Goal: Task Accomplishment & Management: Manage account settings

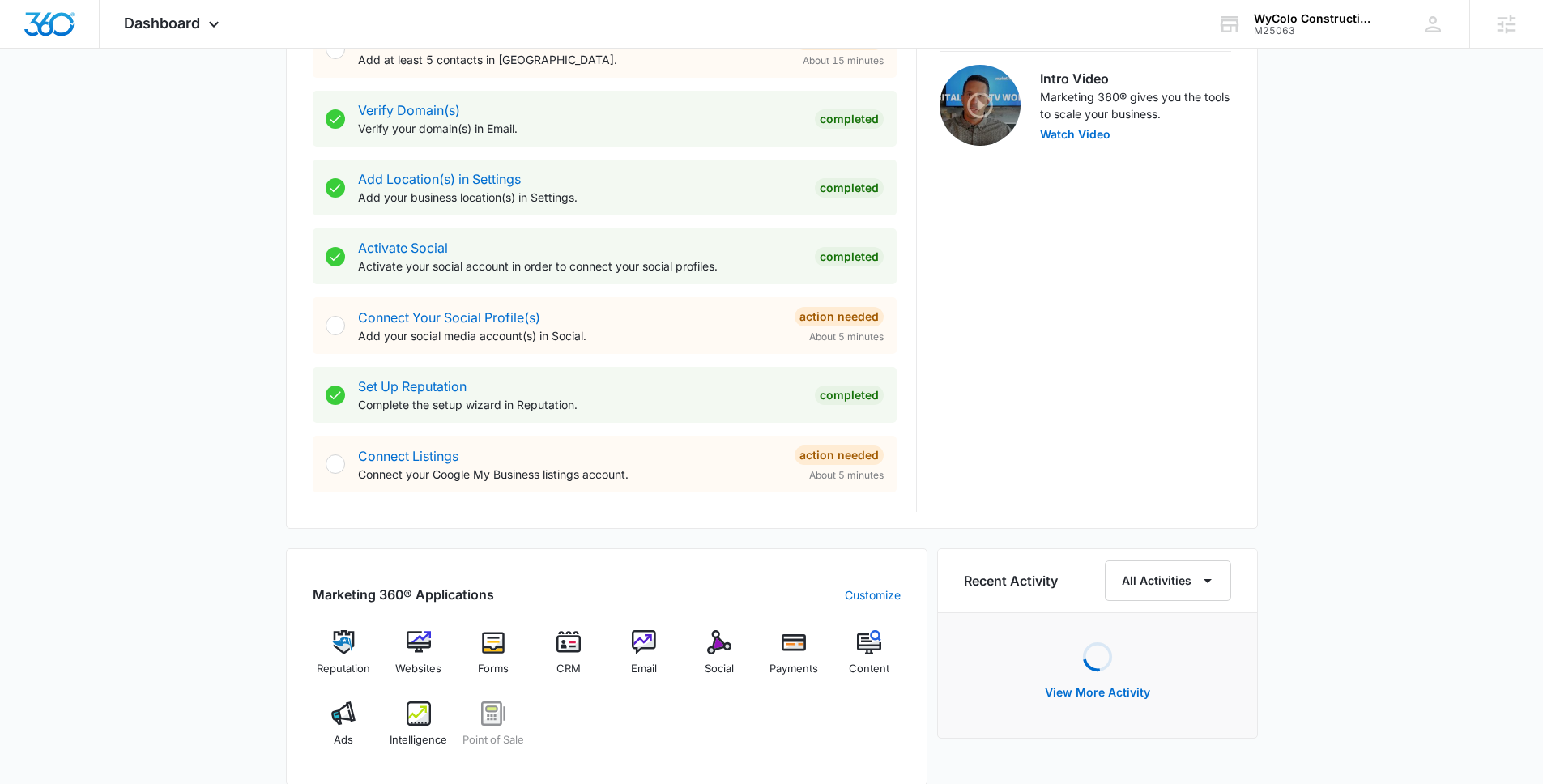
scroll to position [512, 0]
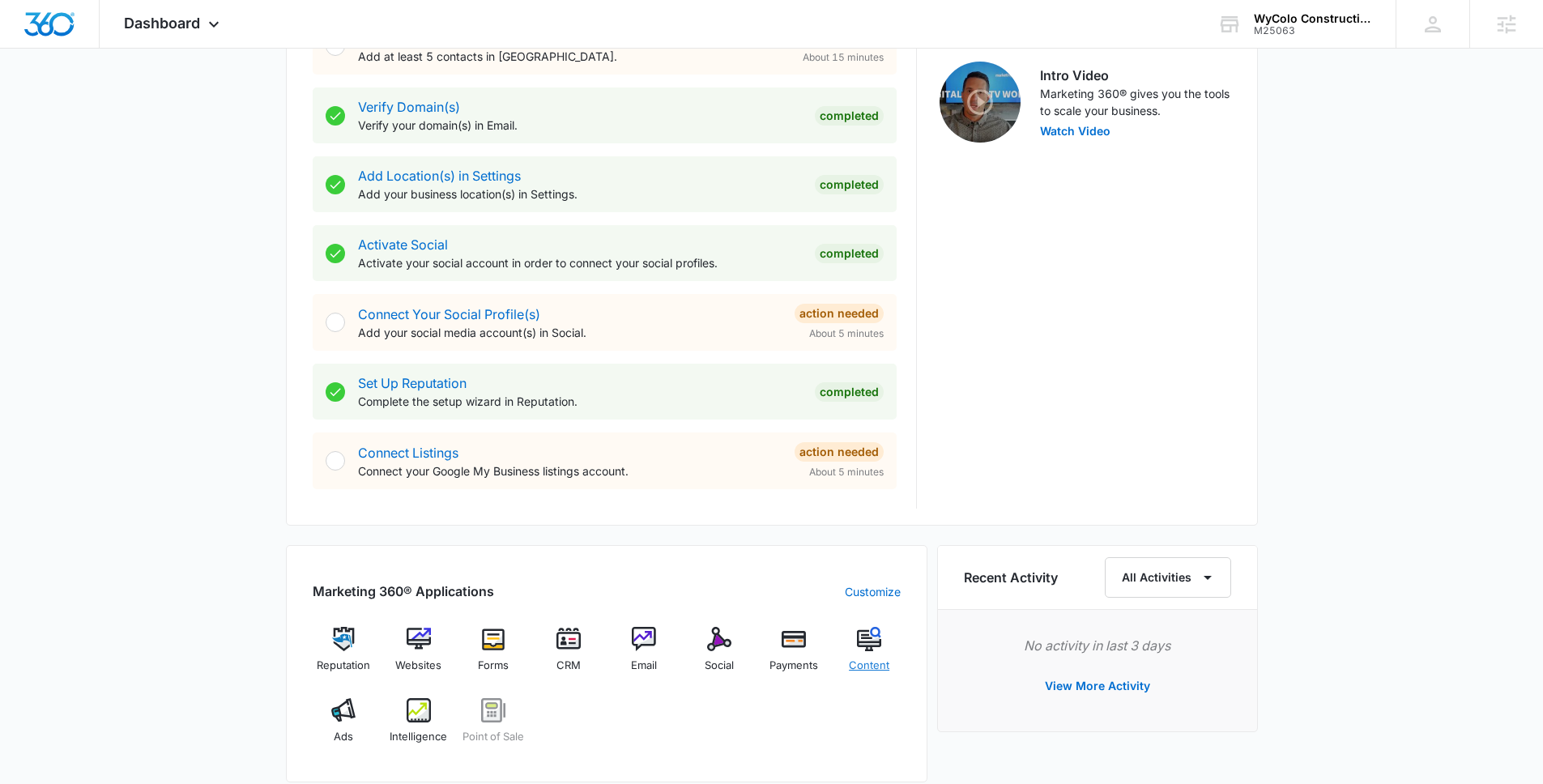
click at [882, 655] on div "Content" at bounding box center [869, 656] width 62 height 58
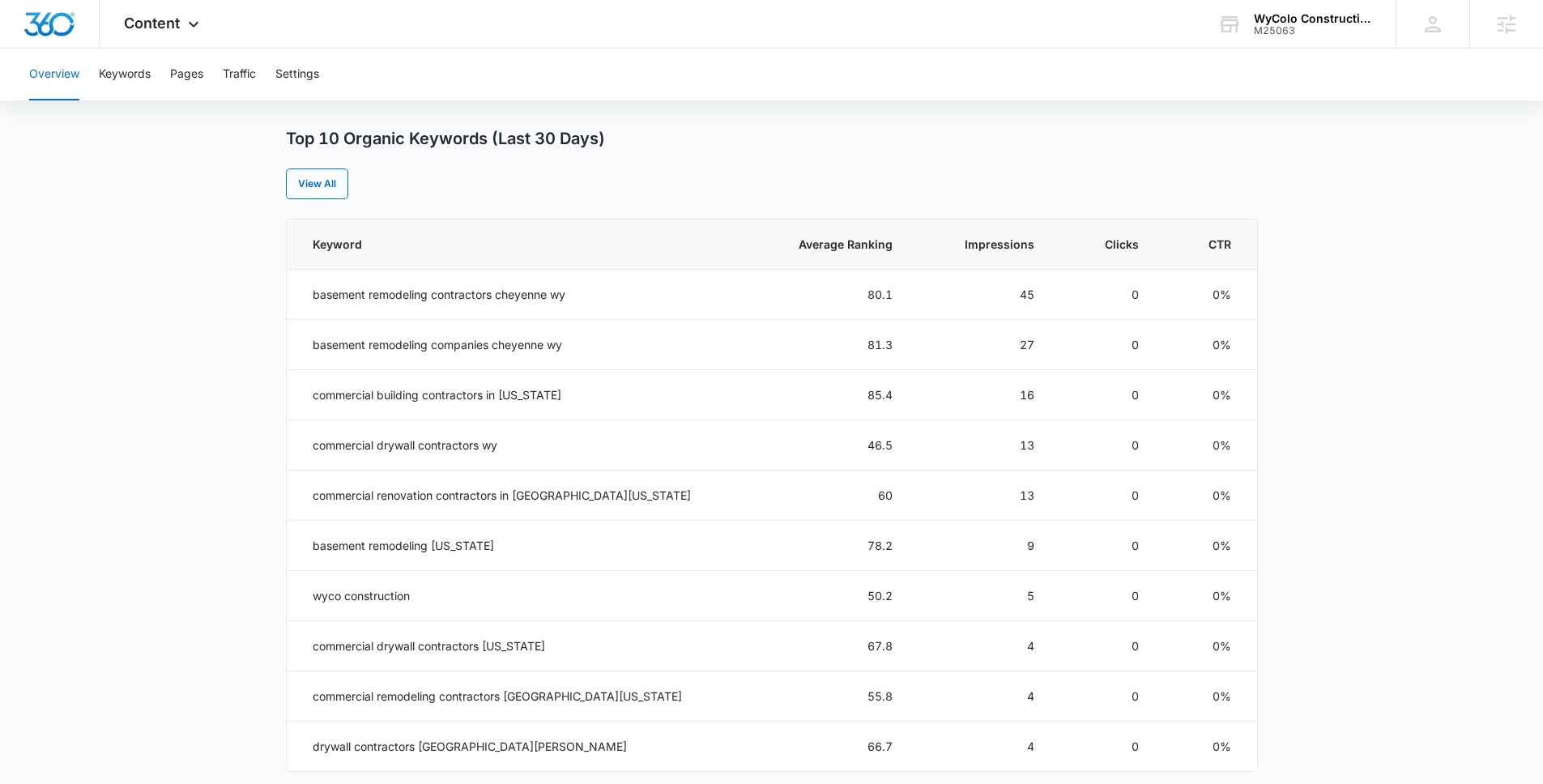
scroll to position [679, 0]
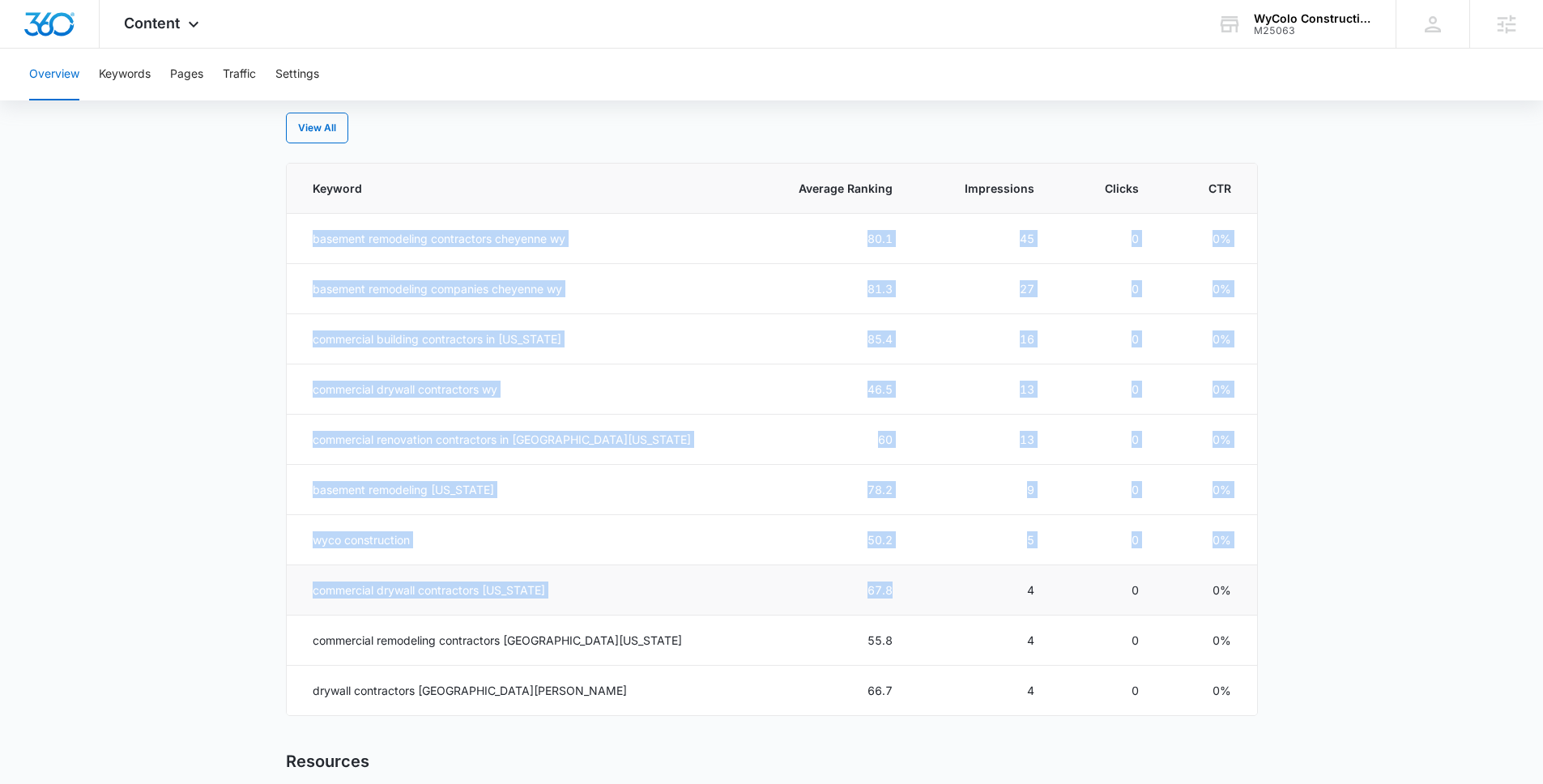
drag, startPoint x: 300, startPoint y: 229, endPoint x: 835, endPoint y: 598, distance: 649.9
click at [835, 598] on tbody "basement remodeling contractors cheyenne wy 80.1 45 0 0% basement remodeling co…" at bounding box center [772, 465] width 970 height 502
click at [643, 543] on td "wyco construction" at bounding box center [515, 540] width 457 height 50
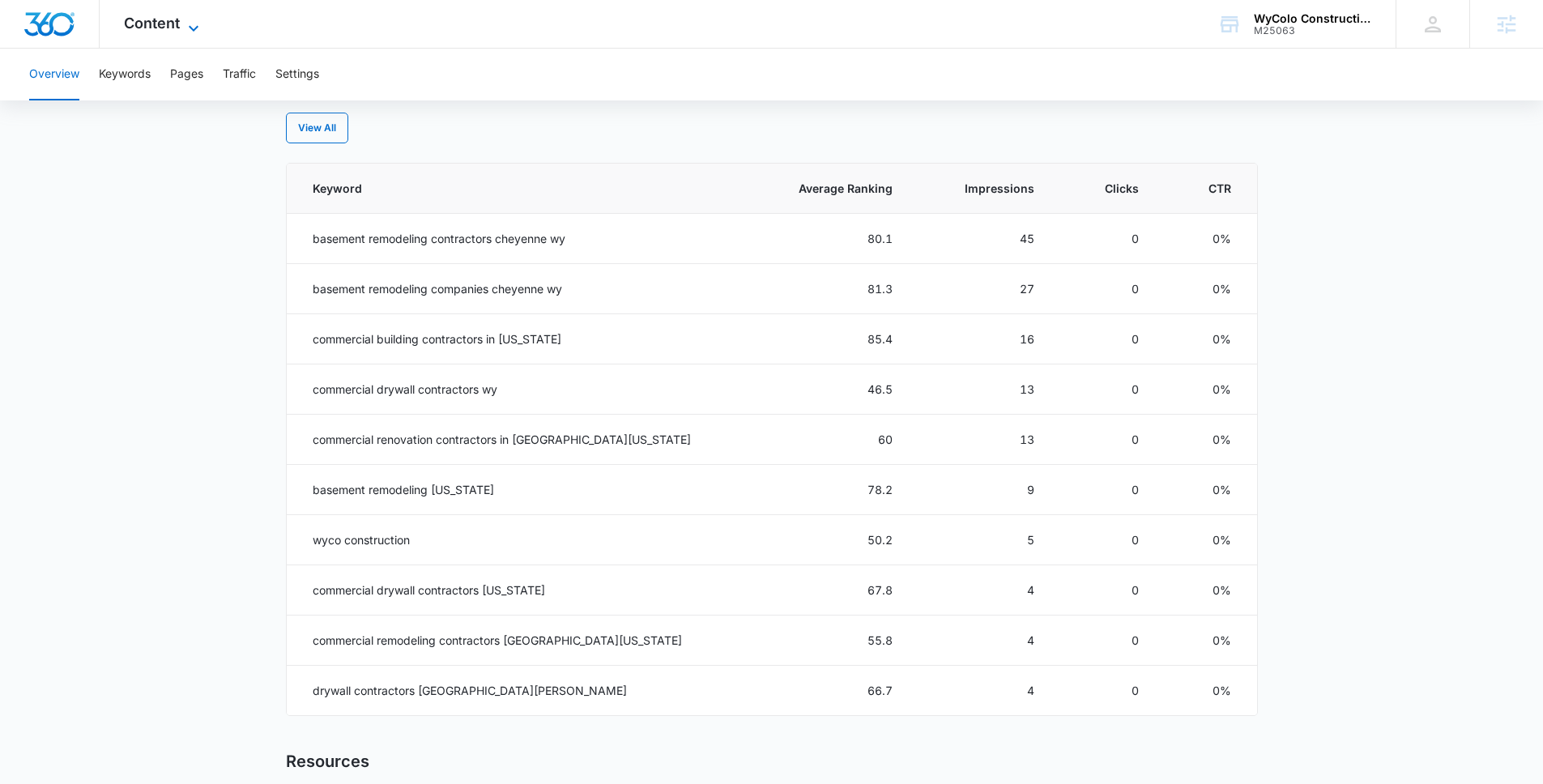
click at [147, 24] on span "Content" at bounding box center [151, 23] width 55 height 17
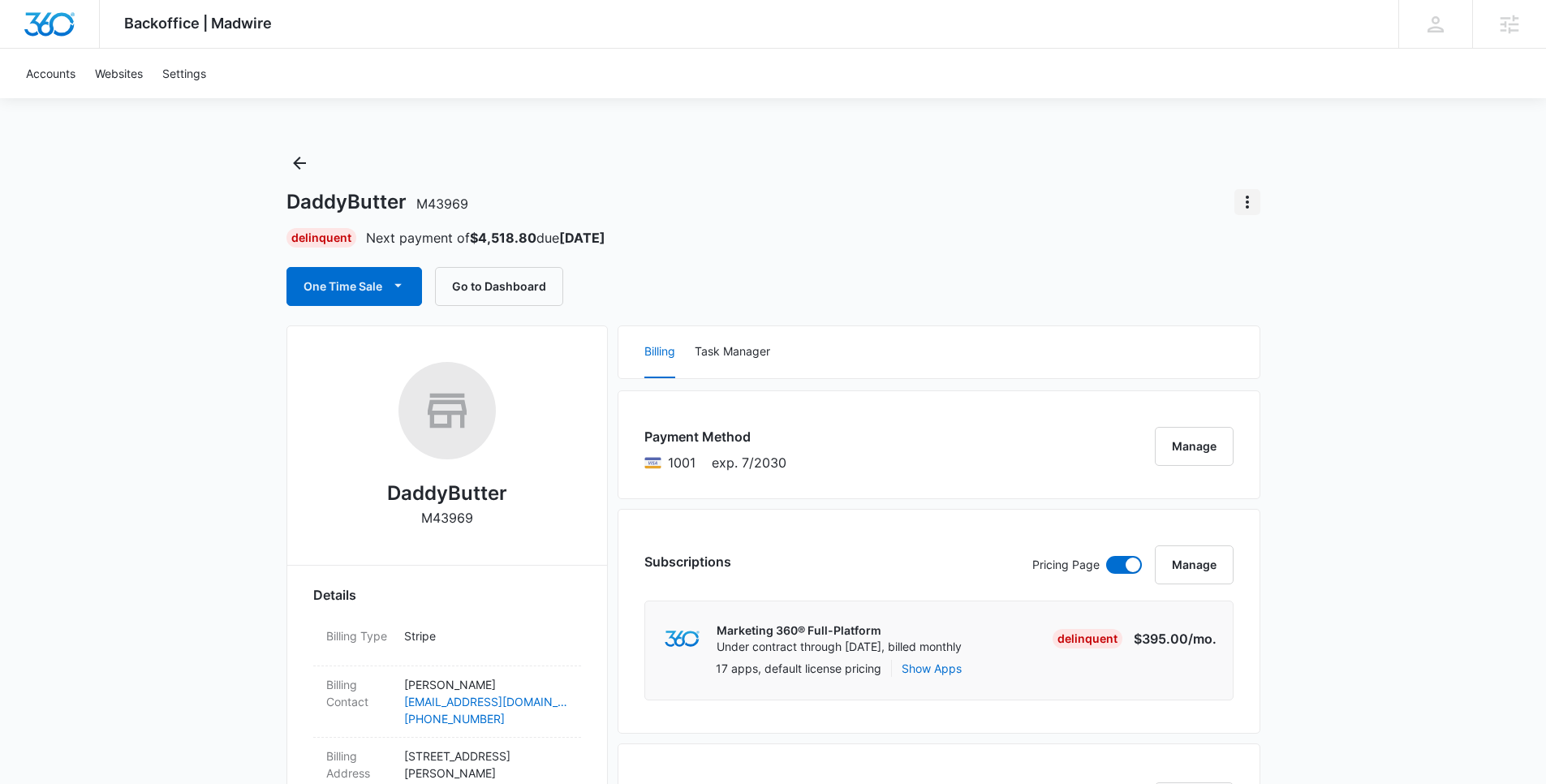
click at [1254, 204] on icon "Actions" at bounding box center [1247, 202] width 20 height 20
click at [1272, 252] on div "Close Account" at bounding box center [1292, 247] width 76 height 11
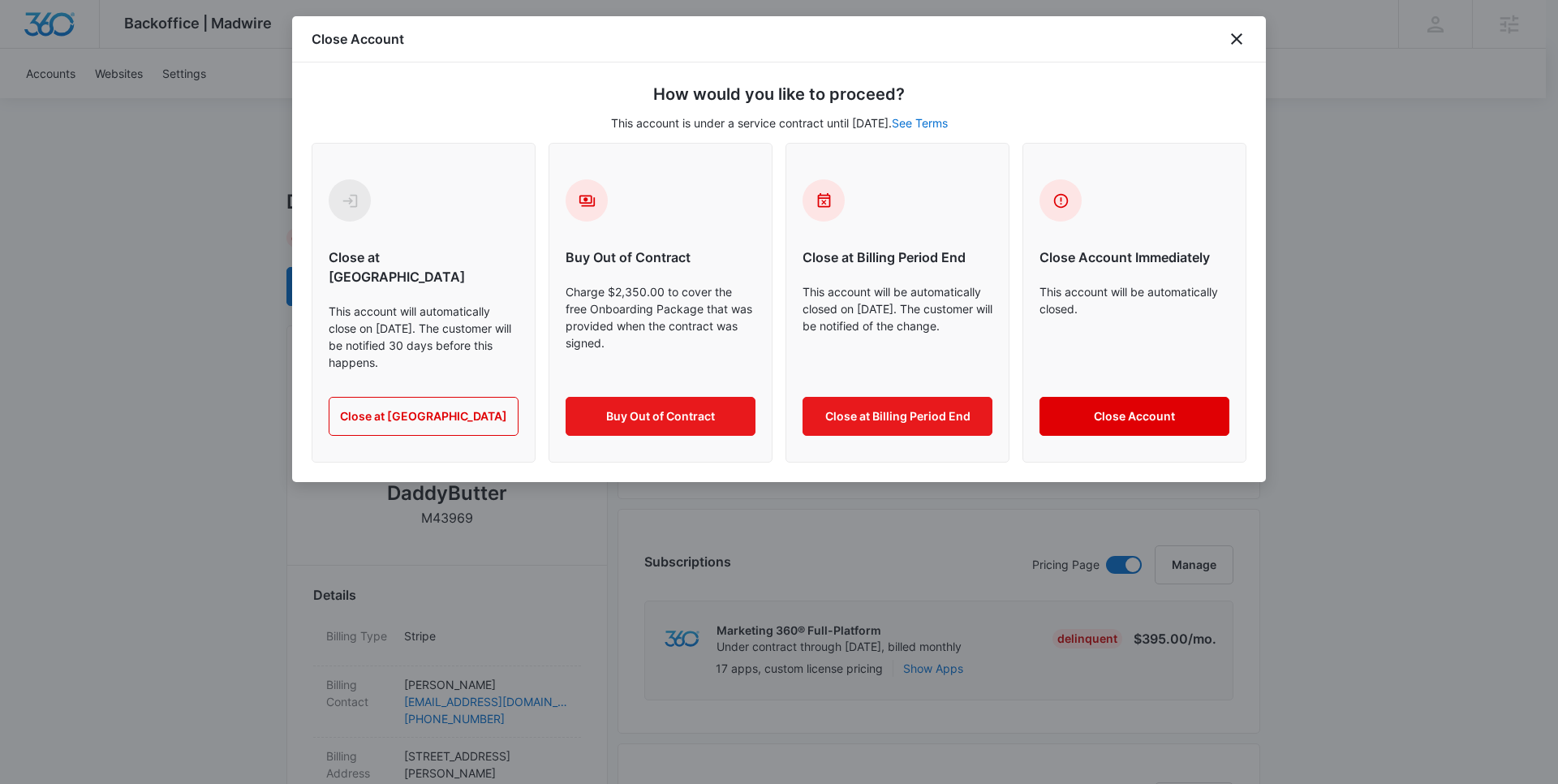
click at [1093, 410] on button "Close Account" at bounding box center [1135, 416] width 190 height 39
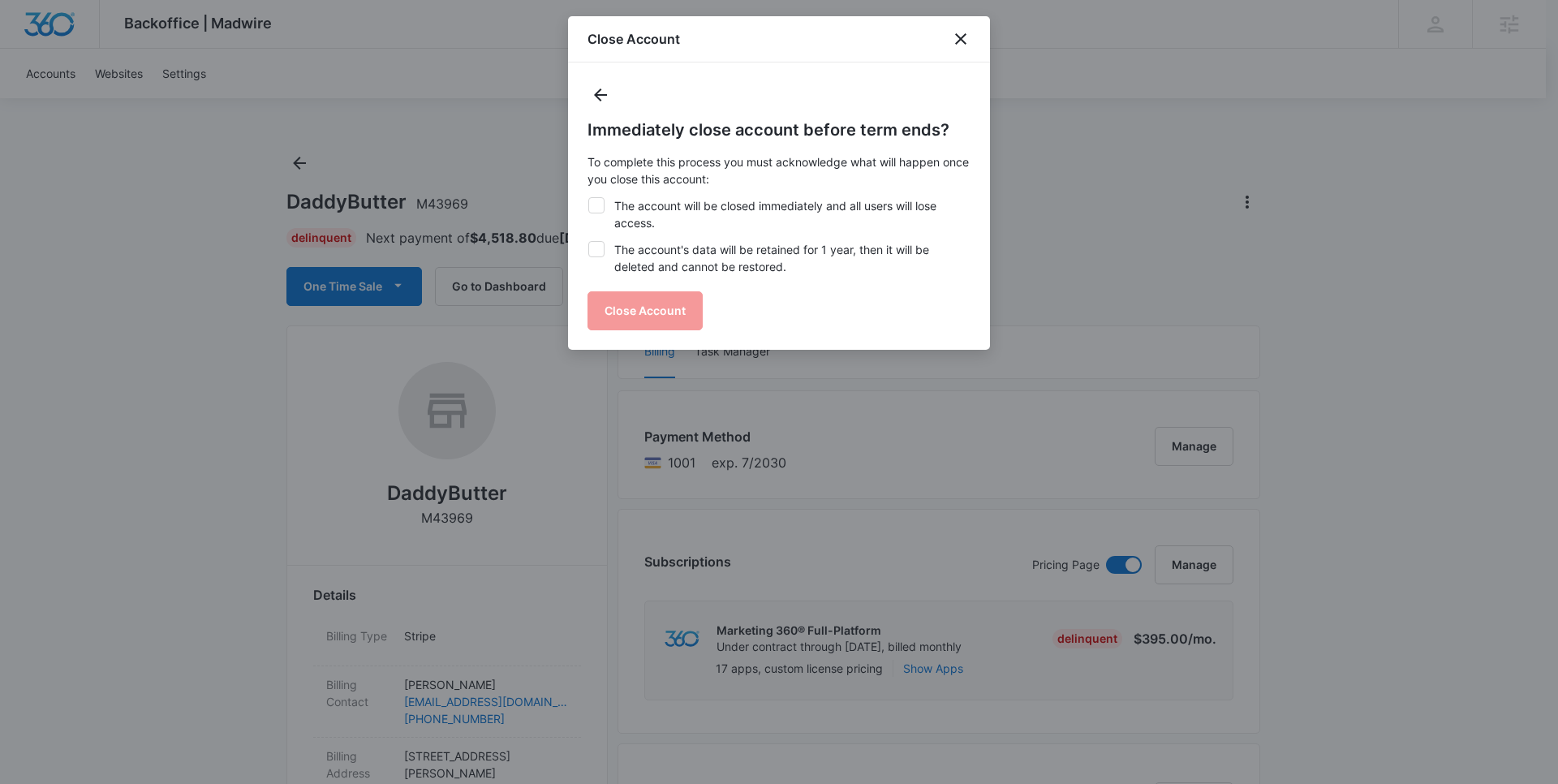
click at [672, 214] on label "The account will be closed immediately and all users will lose access." at bounding box center [779, 215] width 383 height 34
click at [588, 198] on input "The account will be closed immediately and all users will lose access." at bounding box center [587, 197] width 1 height 1
checkbox input "true"
click at [676, 256] on label "The account's data will be retained for 1 year, then it will be deleted and can…" at bounding box center [779, 258] width 383 height 34
click at [588, 242] on input "The account's data will be retained for 1 year, then it will be deleted and can…" at bounding box center [587, 241] width 1 height 1
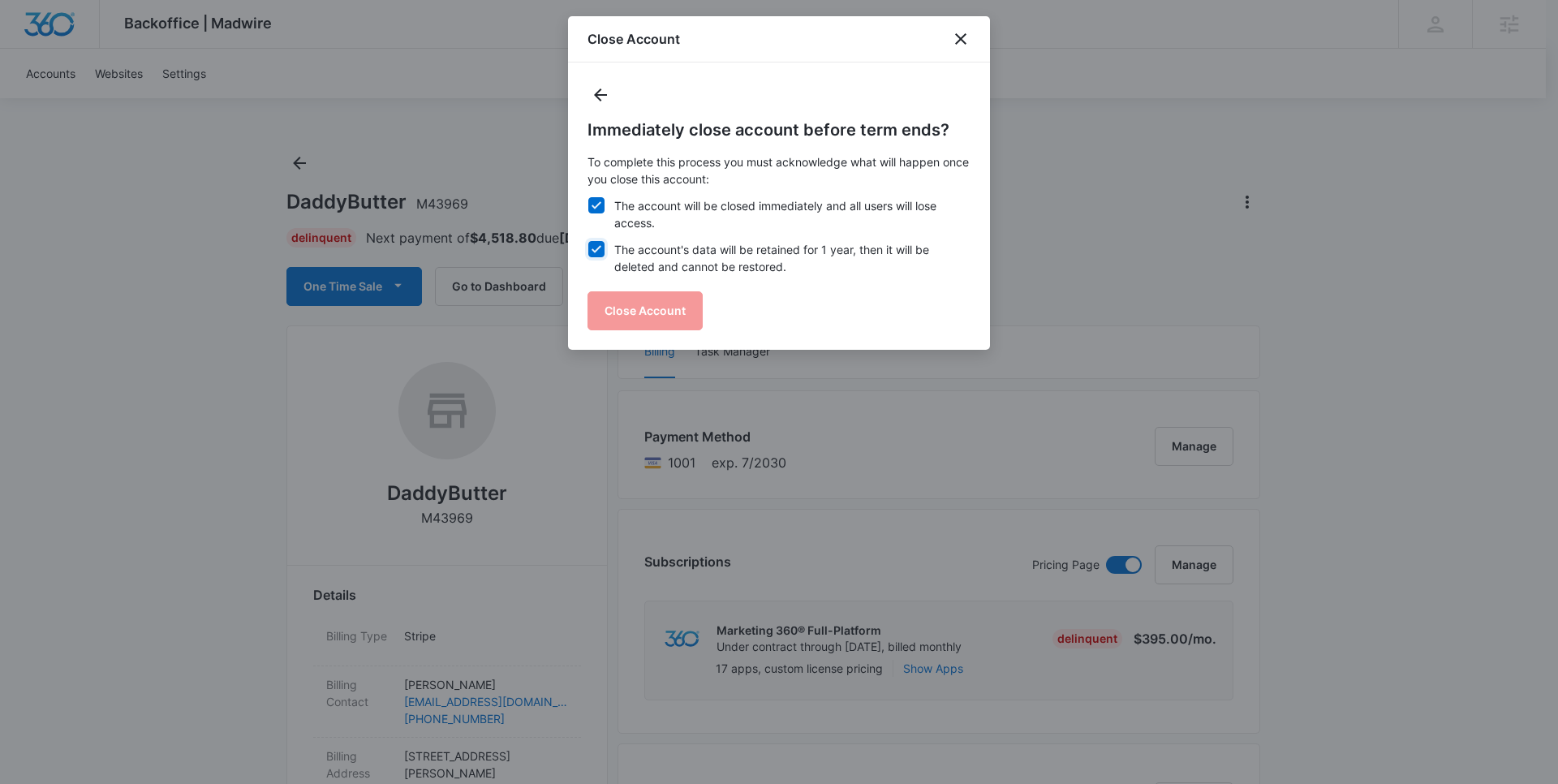
checkbox input "true"
click at [654, 318] on button "Close Account" at bounding box center [645, 311] width 115 height 39
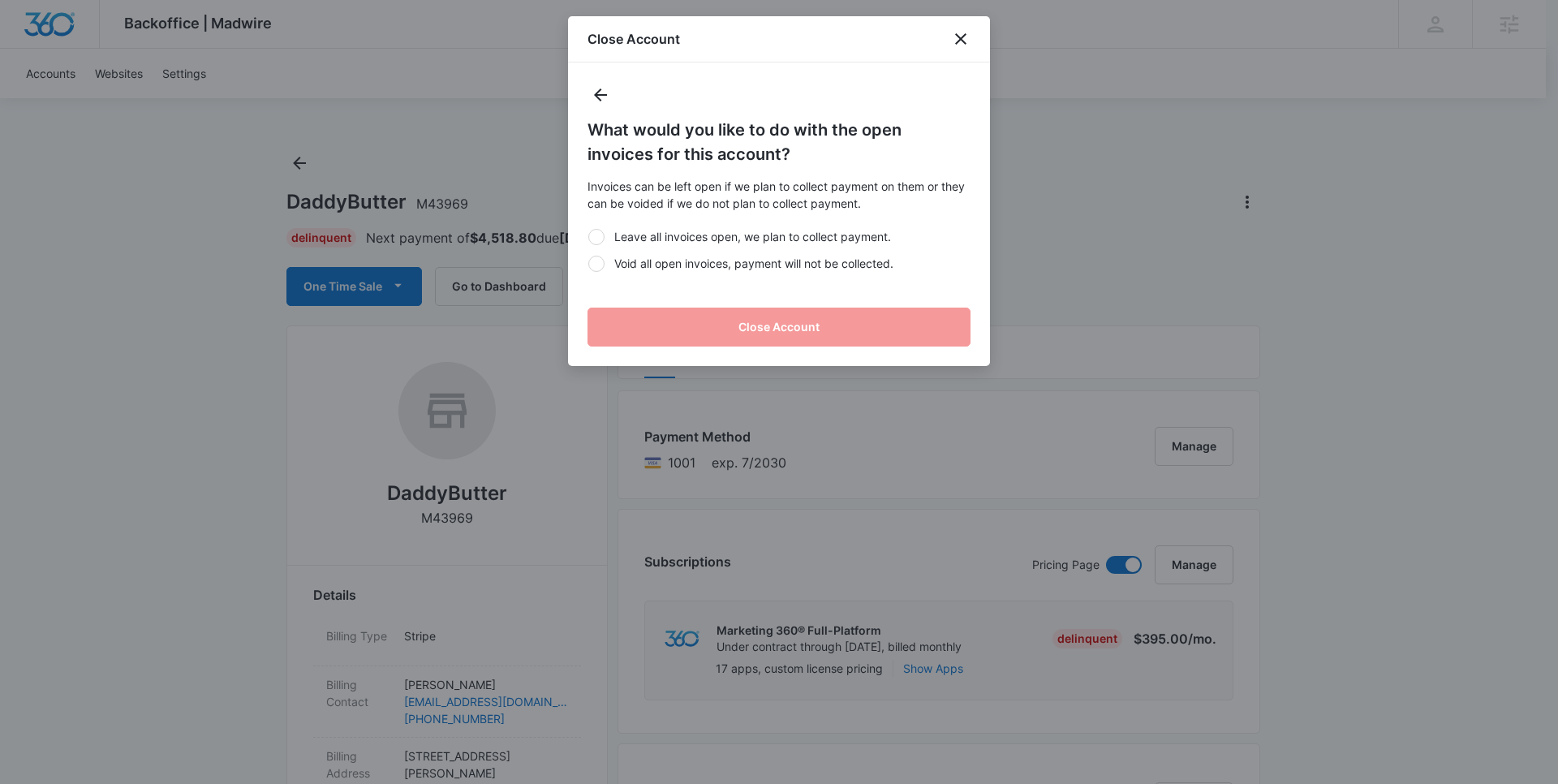
click at [695, 236] on label "Leave all invoices open, we plan to collect payment." at bounding box center [779, 237] width 383 height 17
click at [588, 236] on input "Leave all invoices open, we plan to collect payment." at bounding box center [587, 236] width 1 height 1
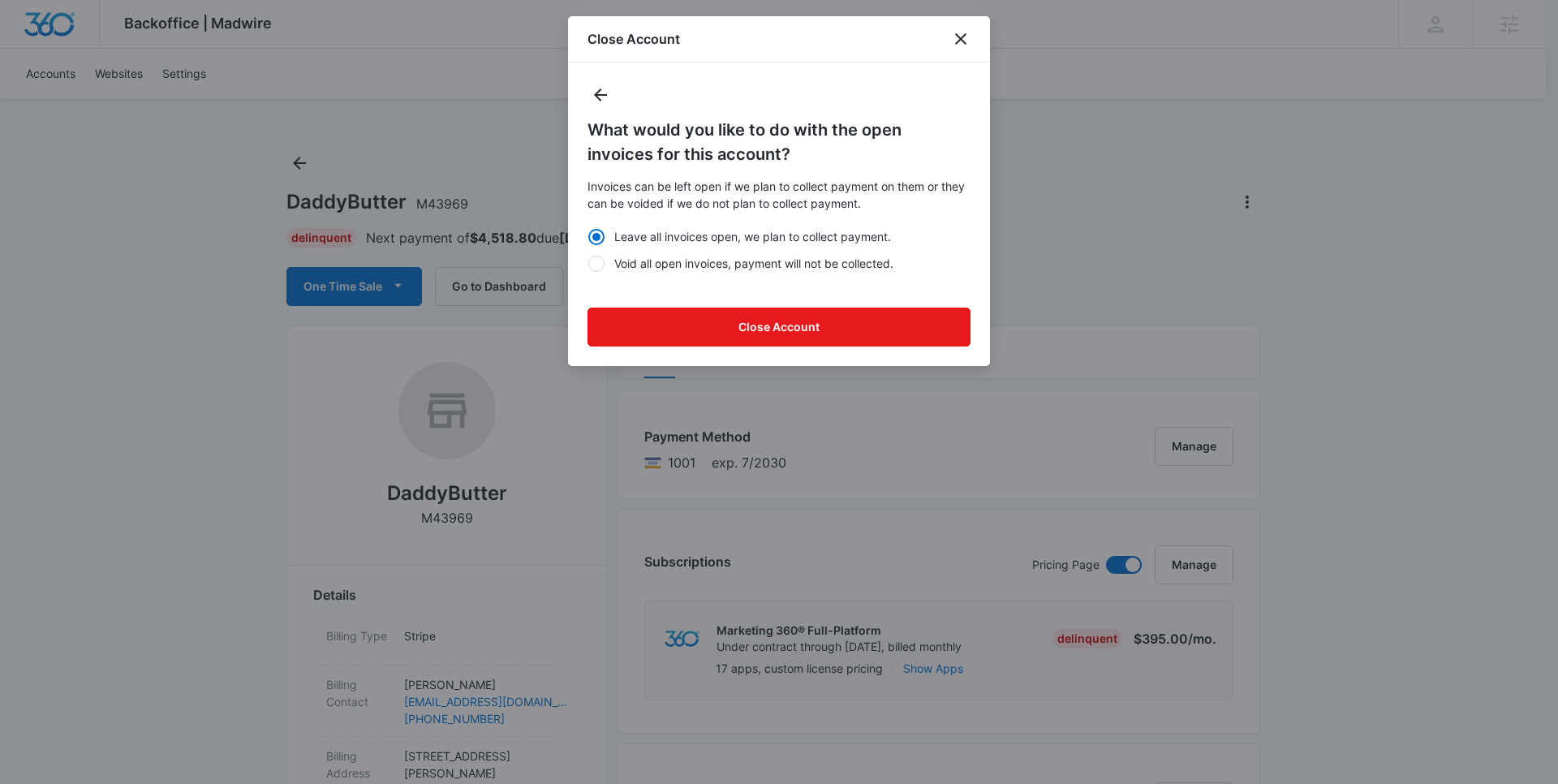
click at [716, 269] on label "Void all open invoices, payment will not be collected." at bounding box center [779, 263] width 383 height 17
click at [588, 263] on input "Void all open invoices, payment will not be collected." at bounding box center [587, 263] width 1 height 1
radio input "false"
radio input "true"
click at [725, 315] on button "Close Account" at bounding box center [779, 327] width 383 height 39
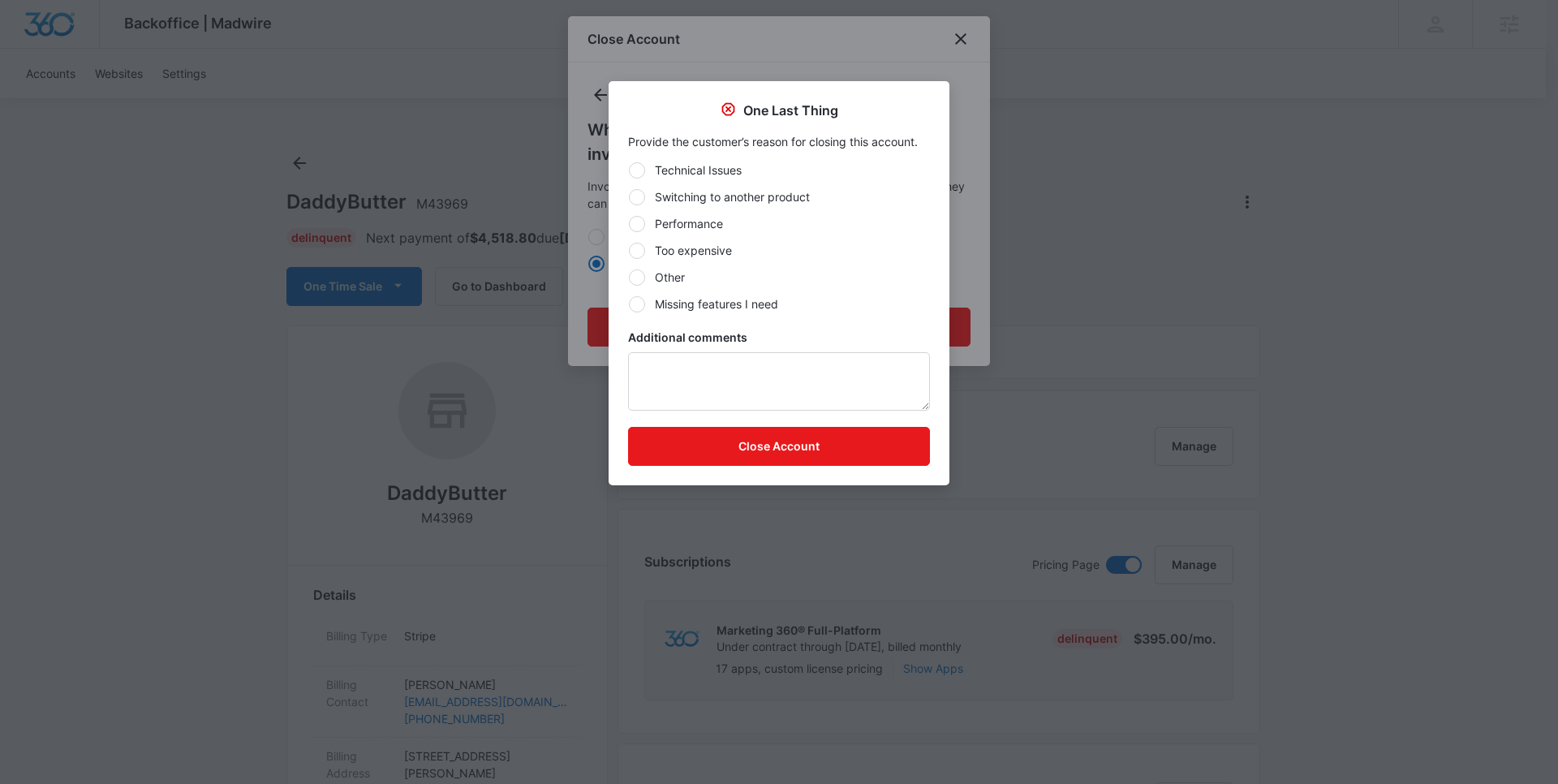
click at [723, 284] on label "Other" at bounding box center [779, 277] width 302 height 17
click at [629, 278] on input "Other" at bounding box center [629, 277] width 1 height 1
radio input "true"
click at [723, 284] on label "Other" at bounding box center [779, 277] width 302 height 17
click at [629, 278] on input "Other" at bounding box center [629, 277] width 1 height 1
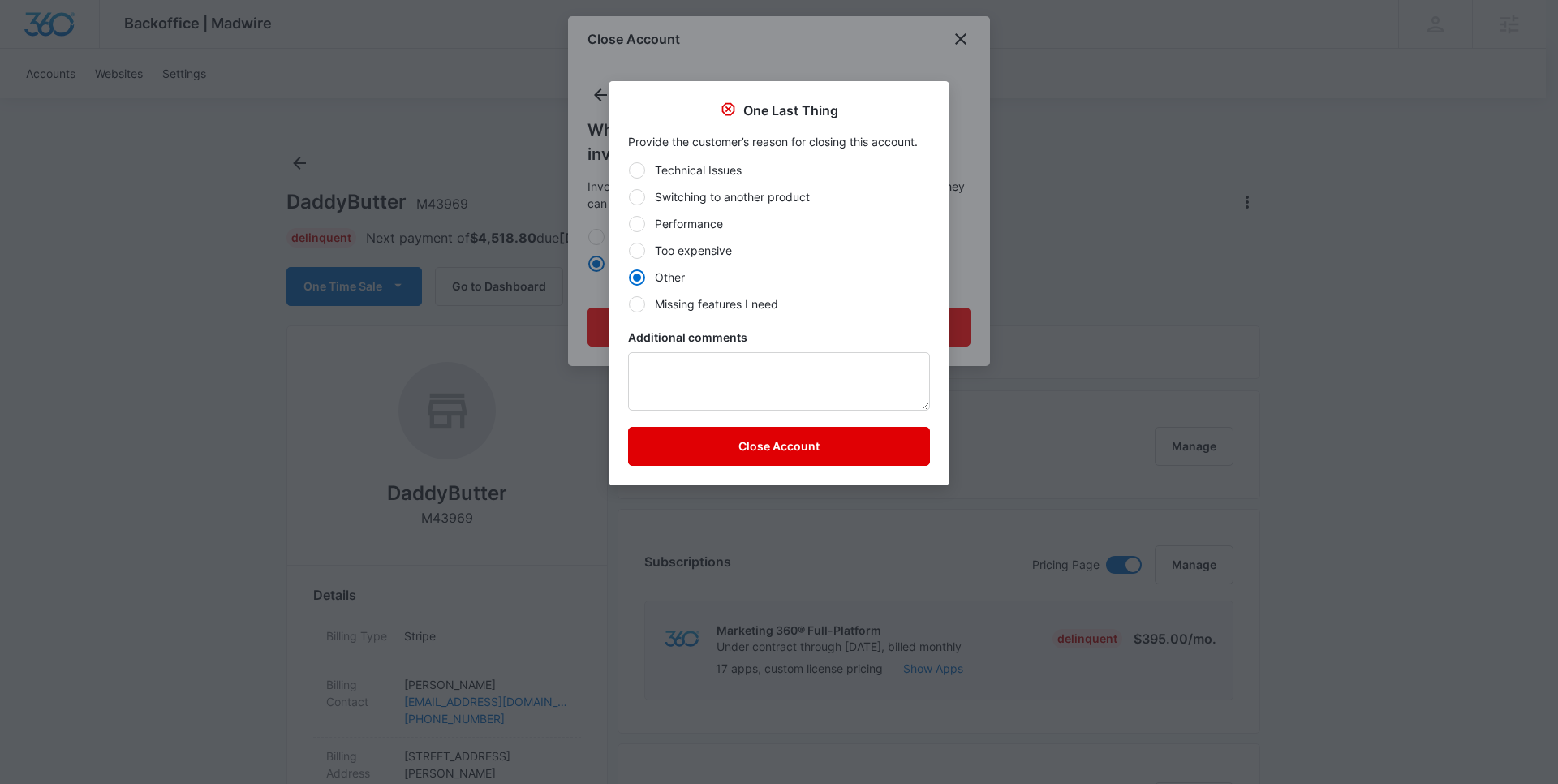
click at [827, 452] on button "Close Account" at bounding box center [779, 446] width 302 height 39
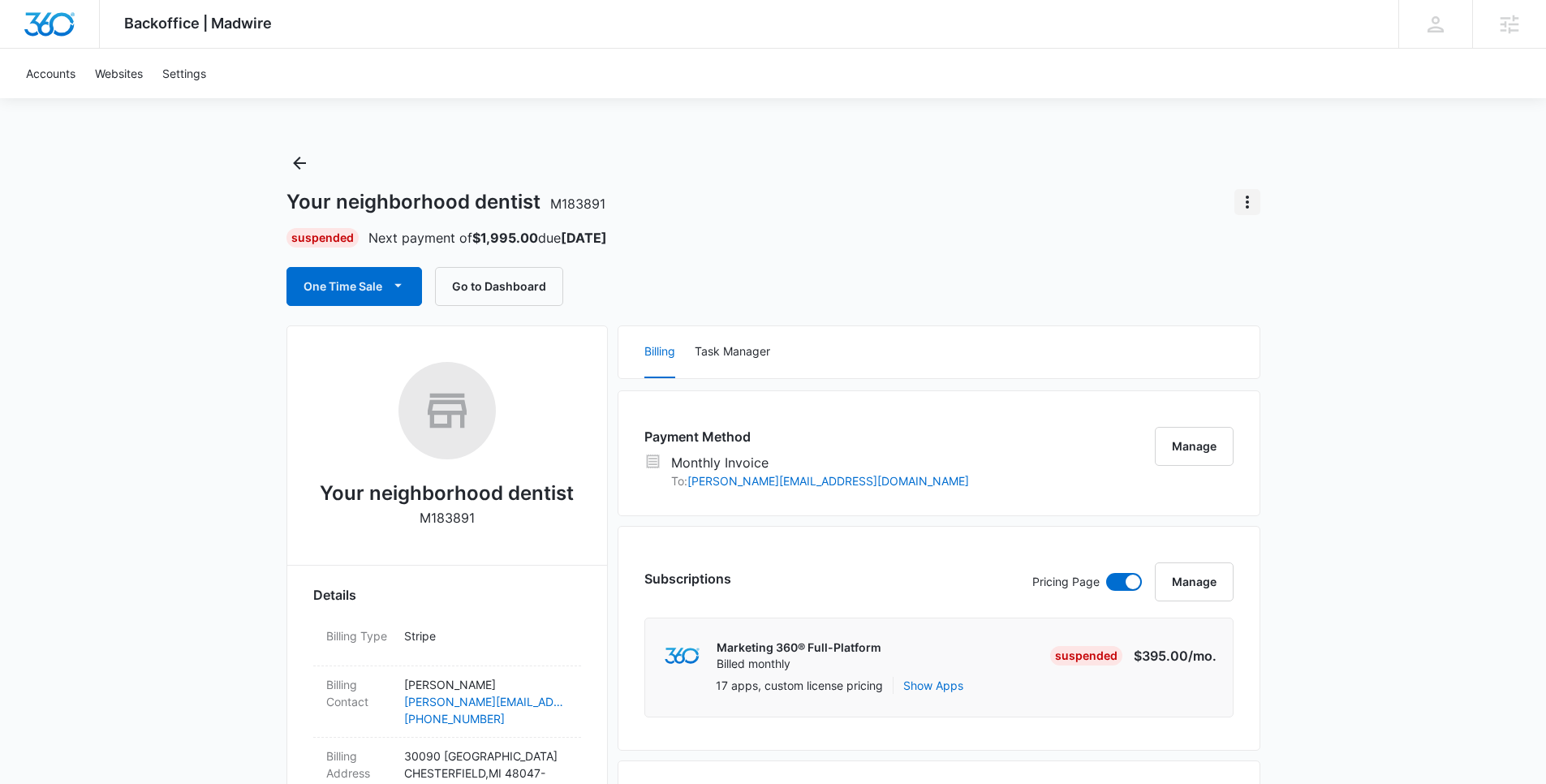
click at [1247, 199] on icon "Actions" at bounding box center [1247, 202] width 20 height 20
click at [1239, 237] on button "Close Account" at bounding box center [1303, 247] width 135 height 24
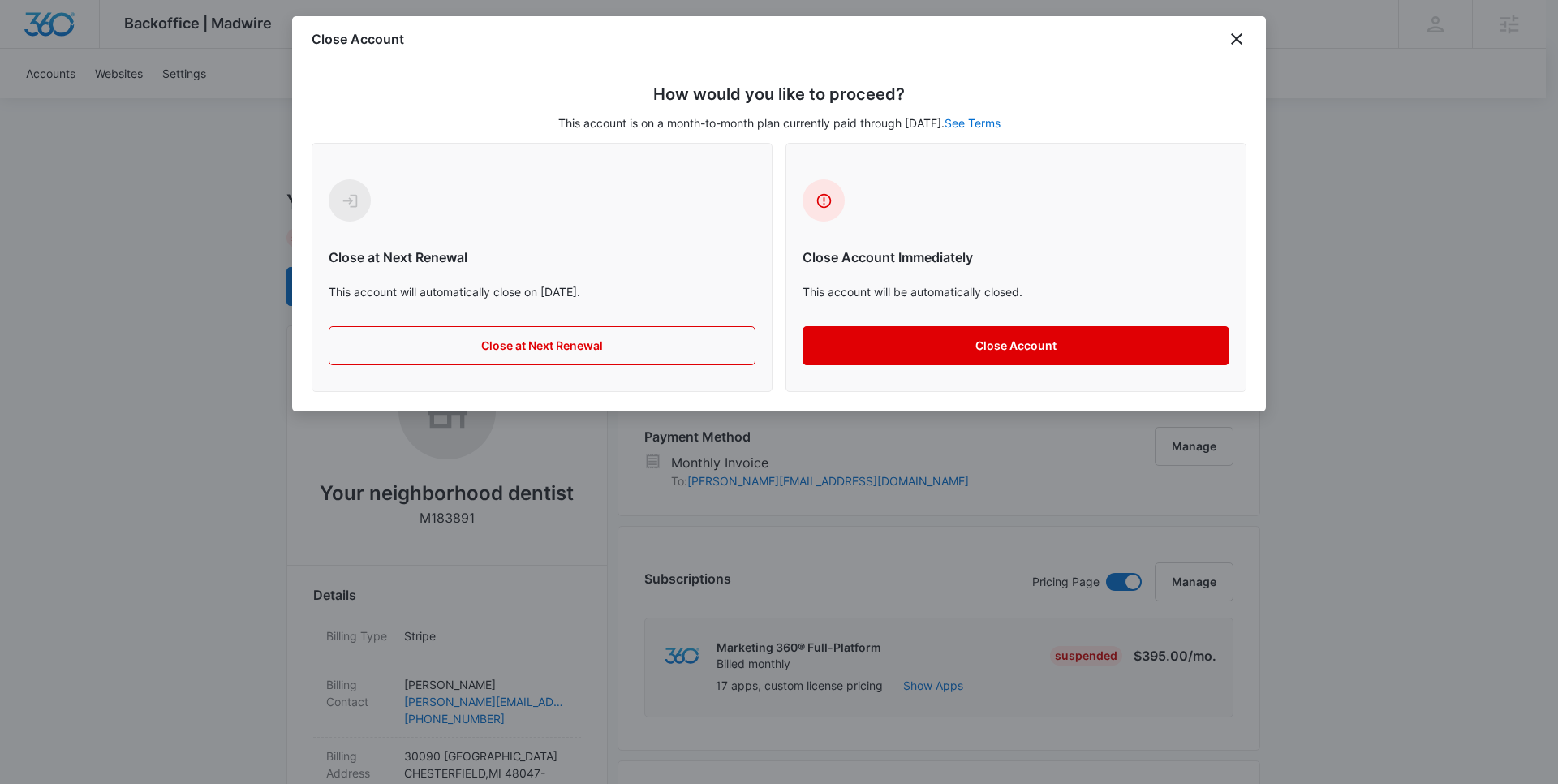
click at [940, 344] on button "Close Account" at bounding box center [1016, 346] width 427 height 39
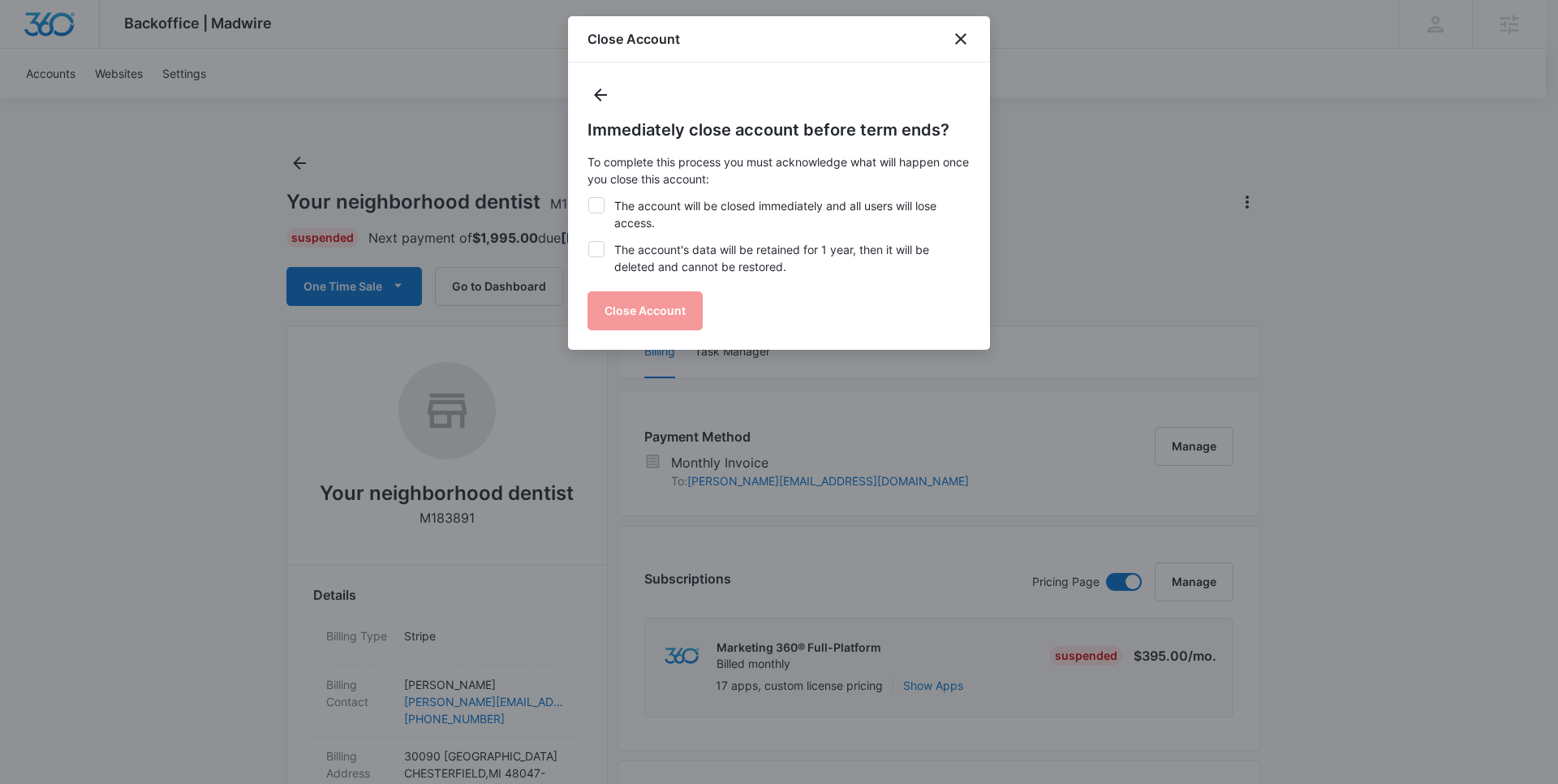
click at [630, 243] on label "The account's data will be retained for 1 year, then it will be deleted and can…" at bounding box center [779, 258] width 383 height 34
click at [588, 242] on input "The account's data will be retained for 1 year, then it will be deleted and can…" at bounding box center [587, 241] width 1 height 1
checkbox input "true"
click at [631, 211] on label "The account will be closed immediately and all users will lose access." at bounding box center [779, 215] width 383 height 34
click at [588, 198] on input "The account will be closed immediately and all users will lose access." at bounding box center [587, 197] width 1 height 1
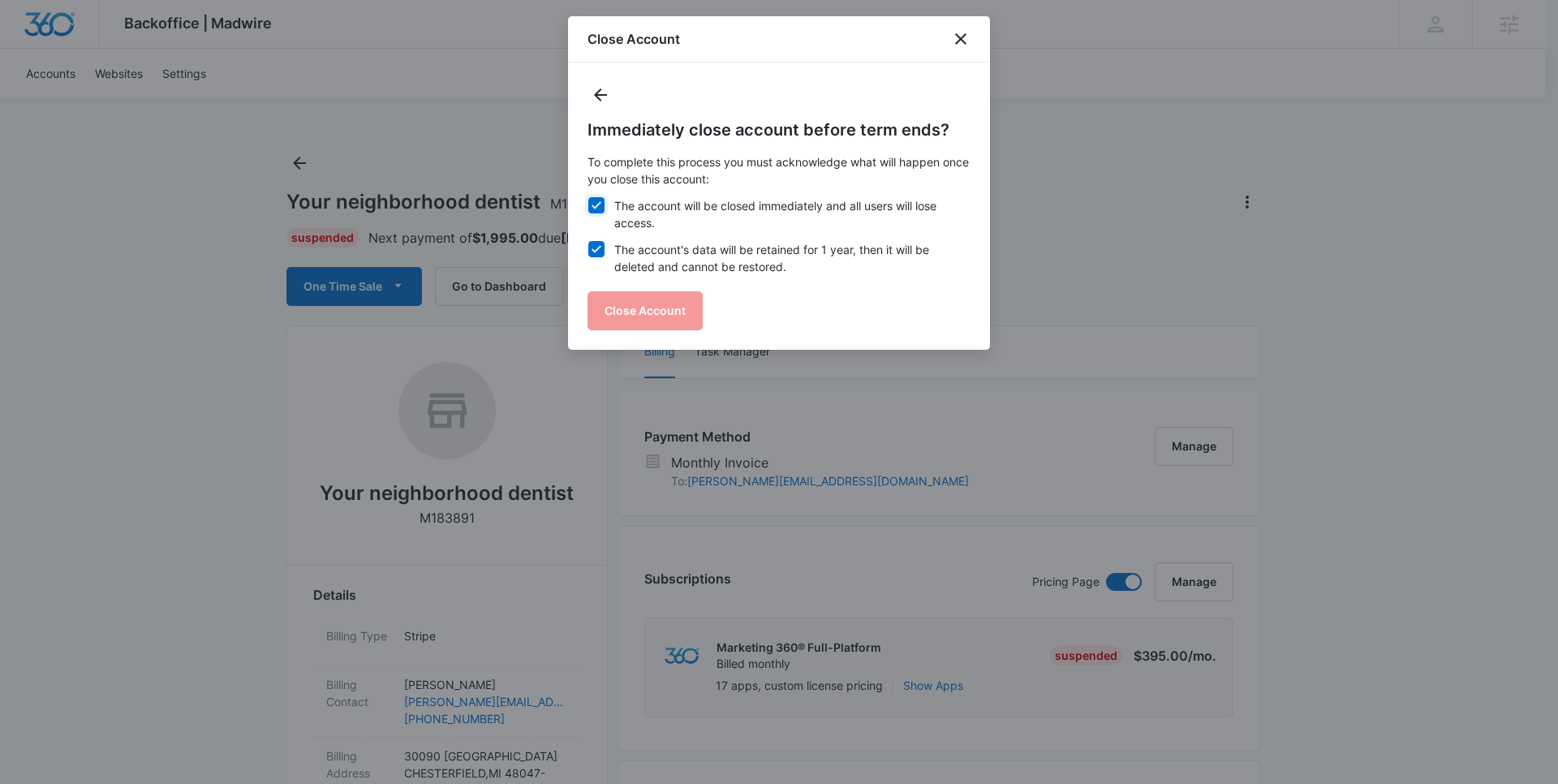
checkbox input "true"
click at [646, 296] on button "Close Account" at bounding box center [645, 311] width 115 height 39
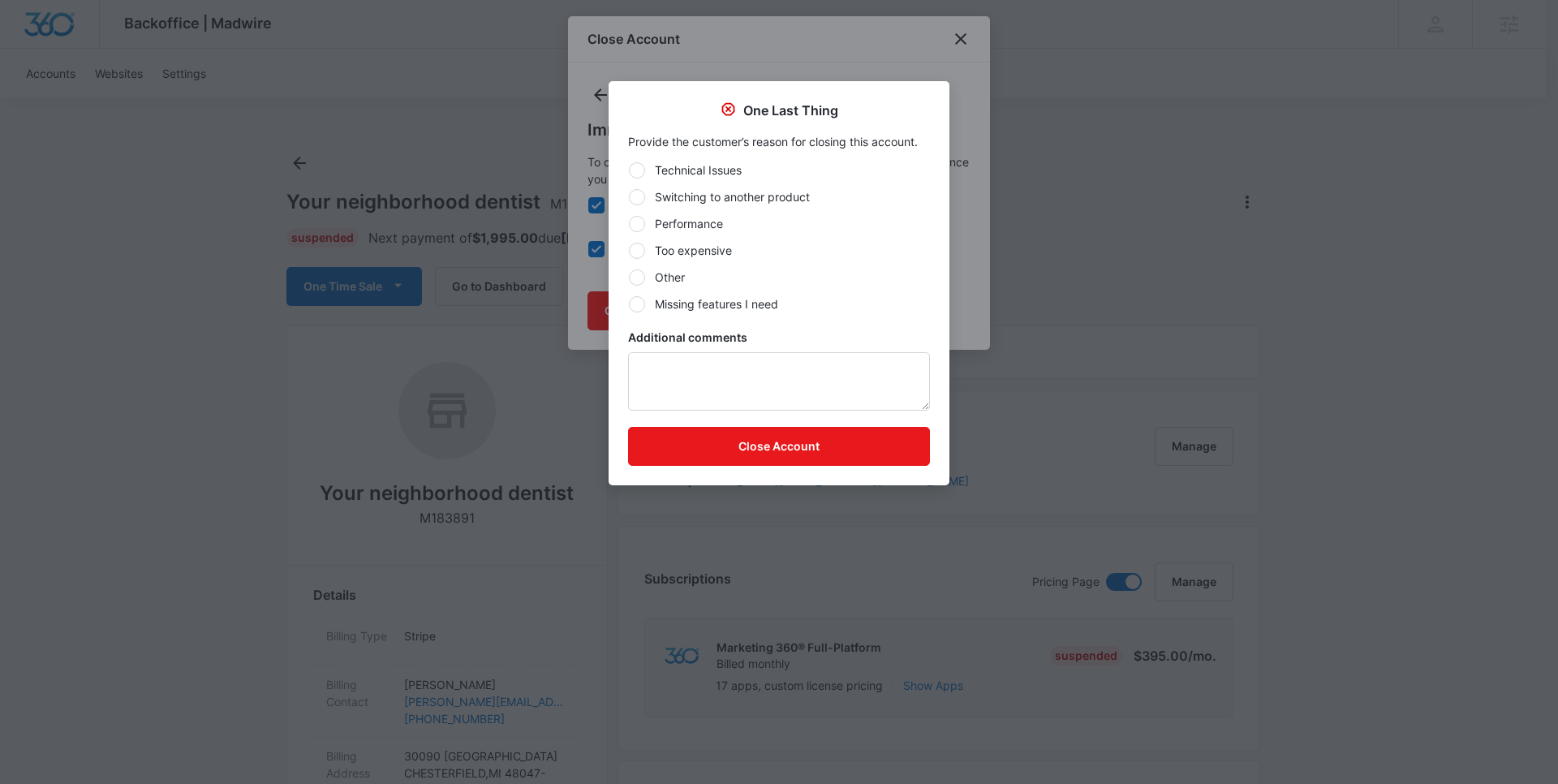
click at [716, 290] on div "Technical Issues Switching to another product Performance Too expensive Other M…" at bounding box center [779, 237] width 302 height 151
click at [664, 287] on div "Technical Issues Switching to another product Performance Too expensive Other M…" at bounding box center [779, 237] width 302 height 151
click at [663, 286] on div "Technical Issues Switching to another product Performance Too expensive Other M…" at bounding box center [779, 237] width 302 height 151
click at [658, 279] on label "Other" at bounding box center [779, 277] width 302 height 17
click at [629, 278] on input "Other" at bounding box center [629, 277] width 1 height 1
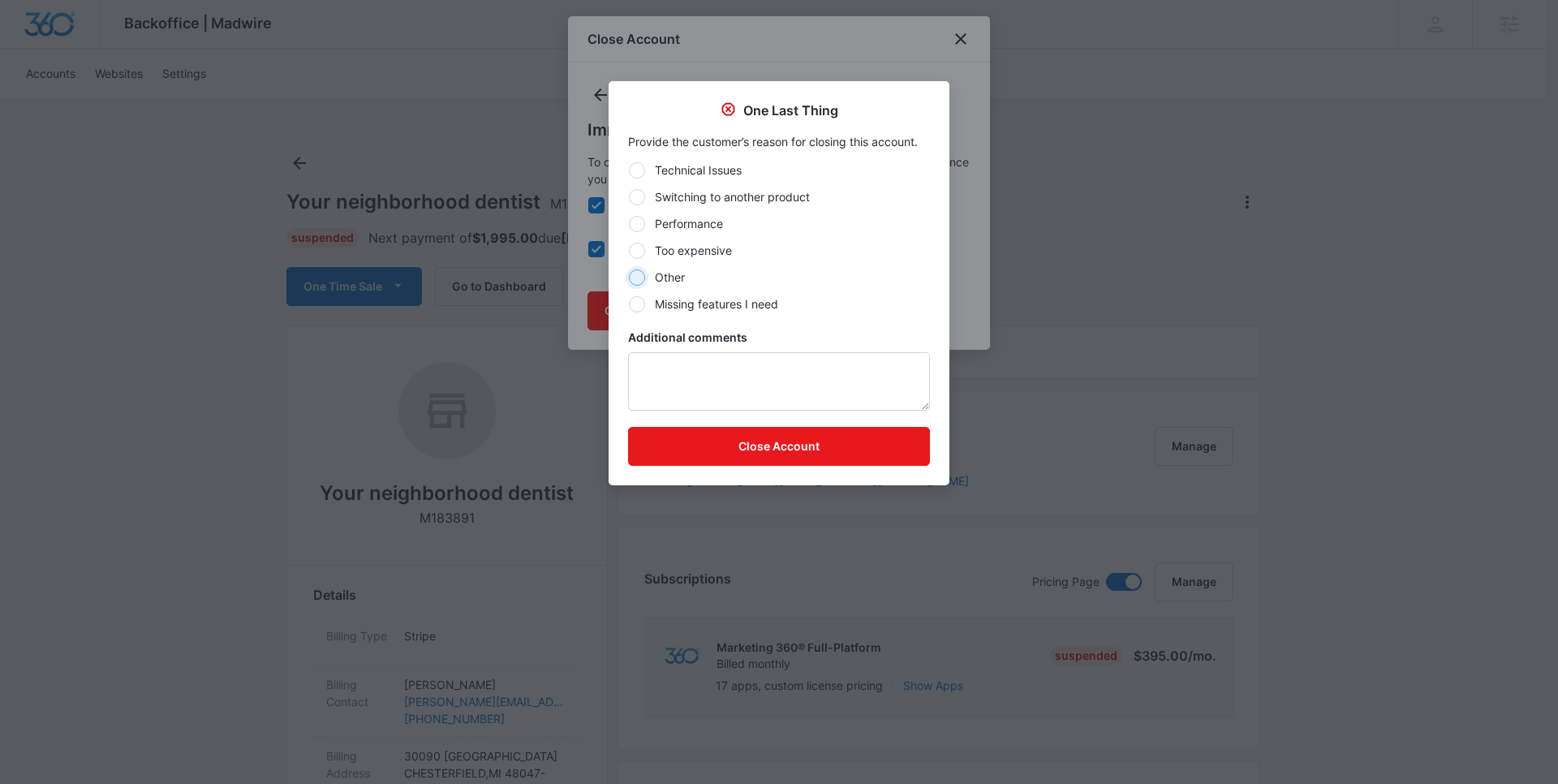
radio input "true"
click at [736, 436] on button "Close Account" at bounding box center [779, 446] width 302 height 39
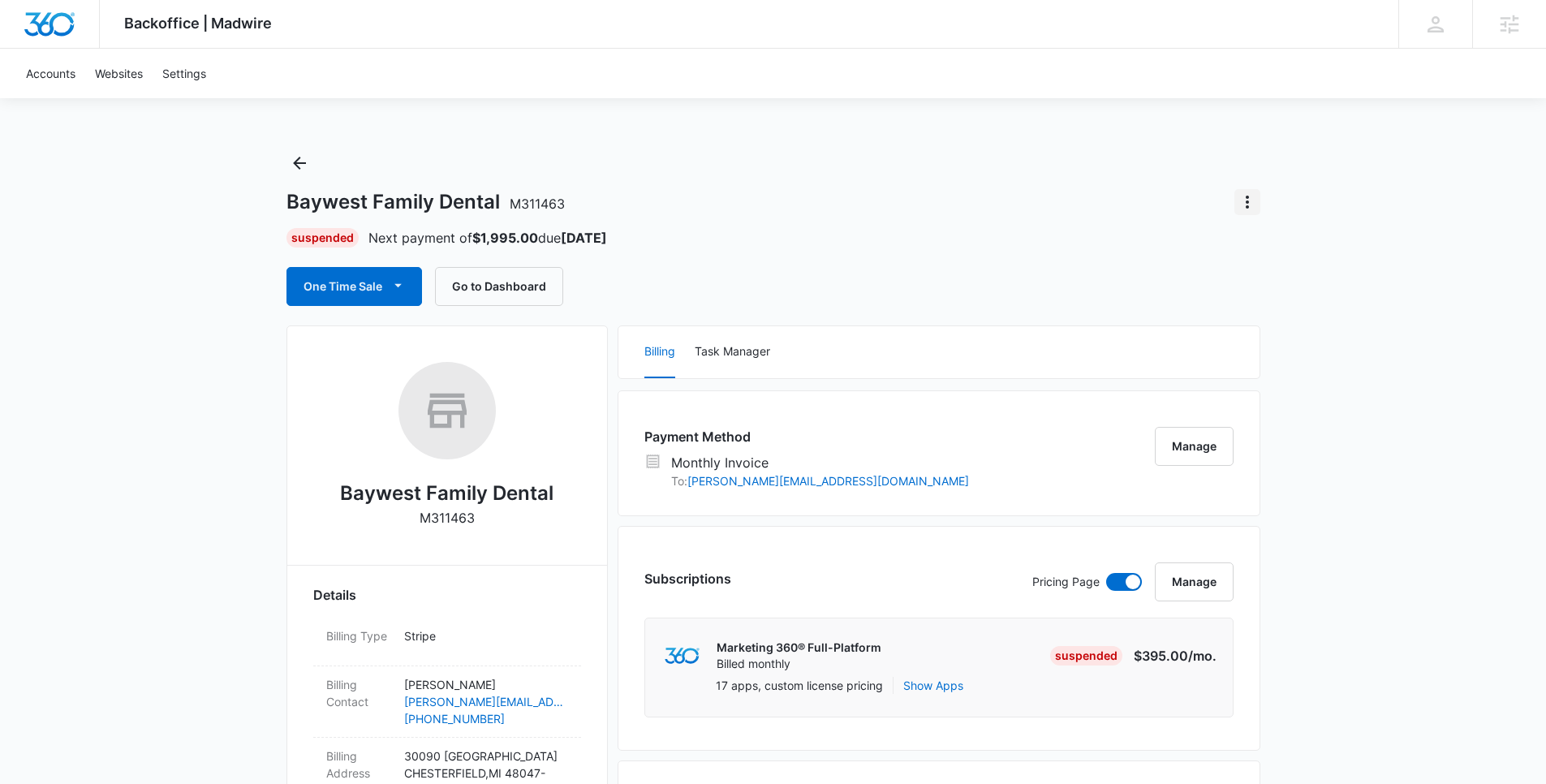
click at [1248, 199] on icon "Actions" at bounding box center [1247, 202] width 20 height 20
drag, startPoint x: 1278, startPoint y: 233, endPoint x: 1280, endPoint y: 243, distance: 10.2
click at [1278, 234] on div "Close Account" at bounding box center [1302, 247] width 136 height 52
click at [1259, 205] on button "Actions" at bounding box center [1248, 202] width 26 height 26
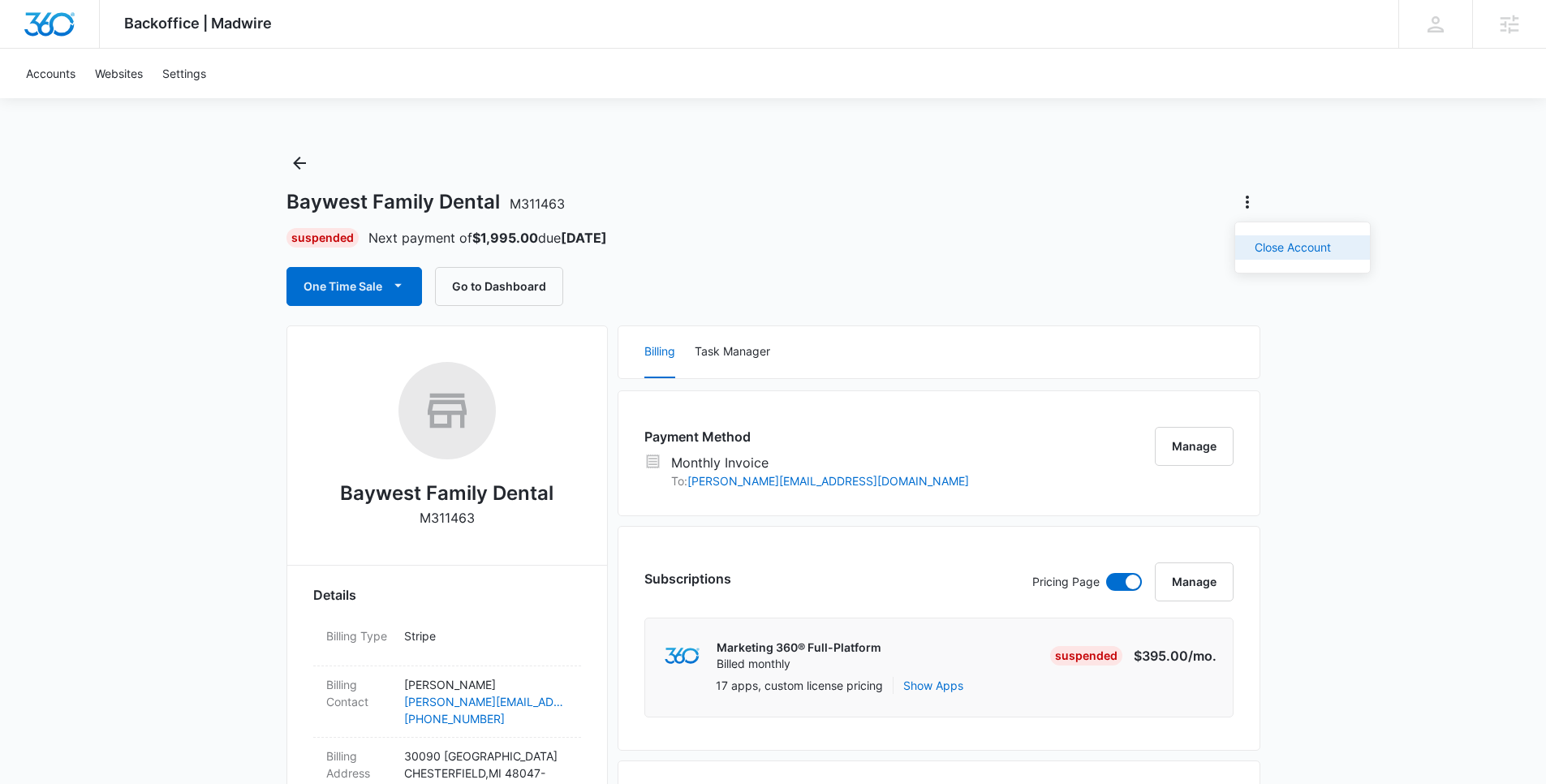
click at [1265, 245] on div "Close Account" at bounding box center [1292, 247] width 76 height 11
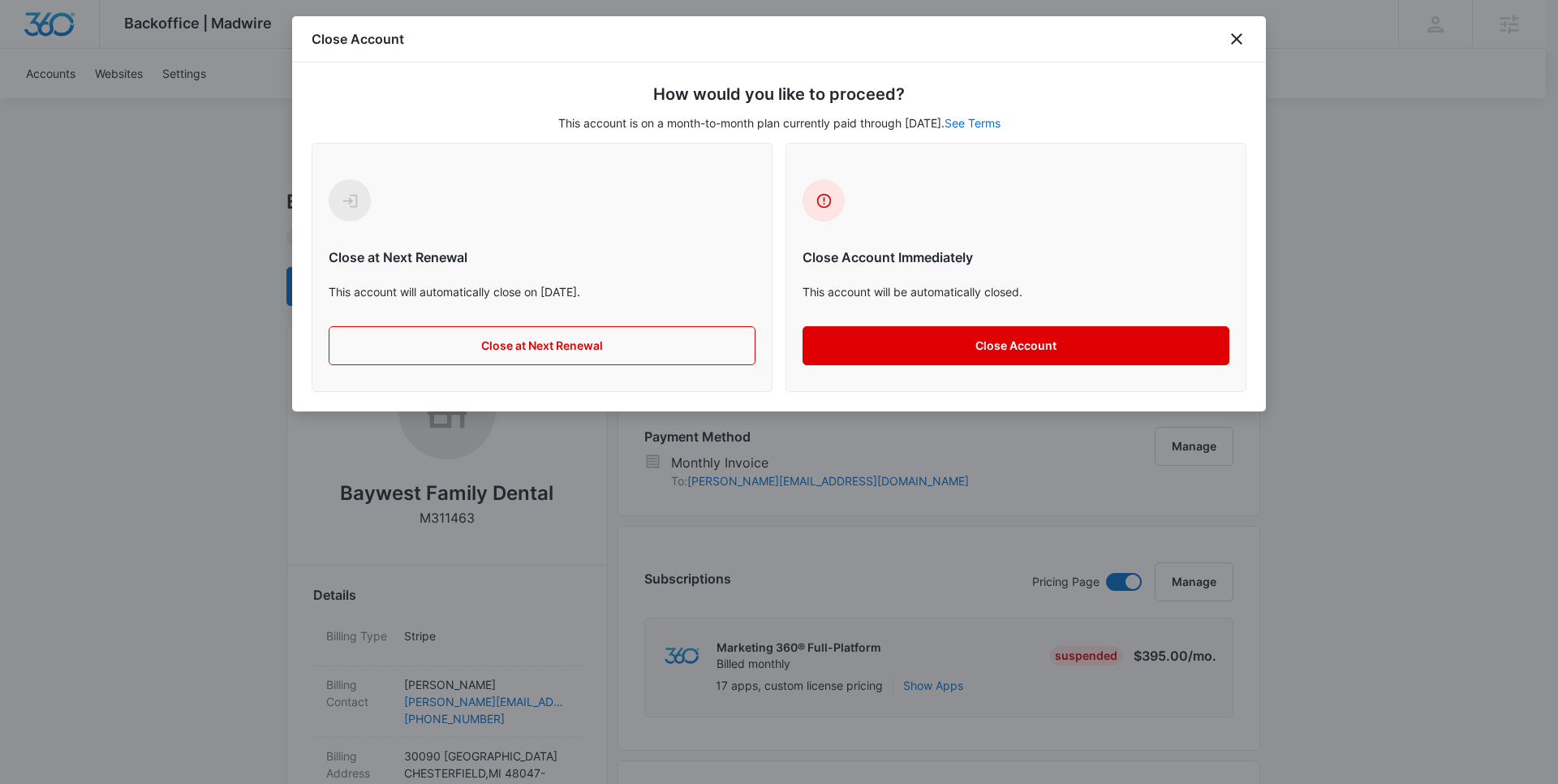
click at [941, 331] on button "Close Account" at bounding box center [1016, 346] width 427 height 39
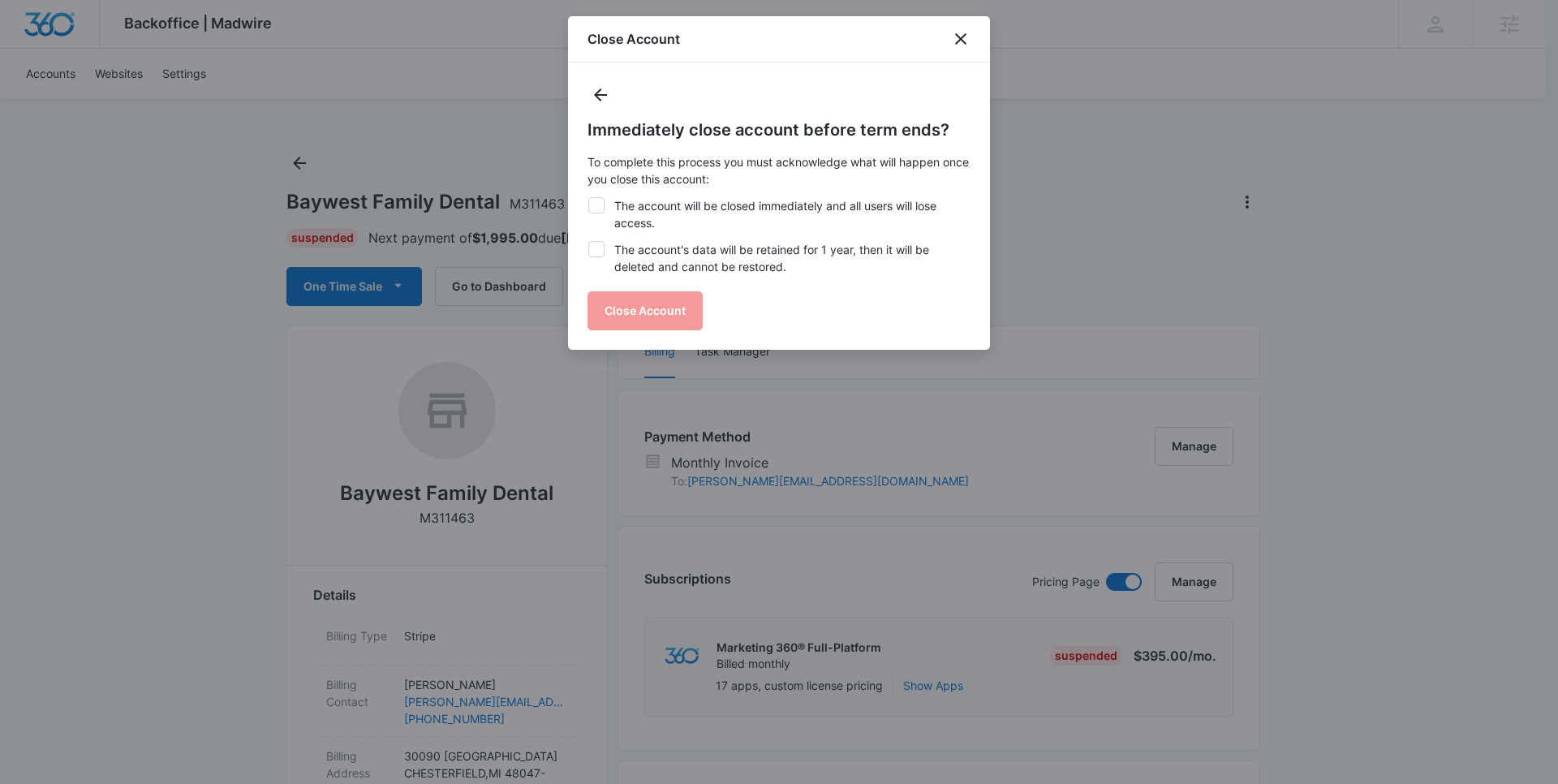
click at [705, 249] on label "The account's data will be retained for 1 year, then it will be deleted and can…" at bounding box center [779, 258] width 383 height 34
click at [588, 242] on input "The account's data will be retained for 1 year, then it will be deleted and can…" at bounding box center [587, 241] width 1 height 1
checkbox input "true"
click at [690, 208] on label "The account will be closed immediately and all users will lose access." at bounding box center [779, 215] width 383 height 34
click at [588, 198] on input "The account will be closed immediately and all users will lose access." at bounding box center [587, 197] width 1 height 1
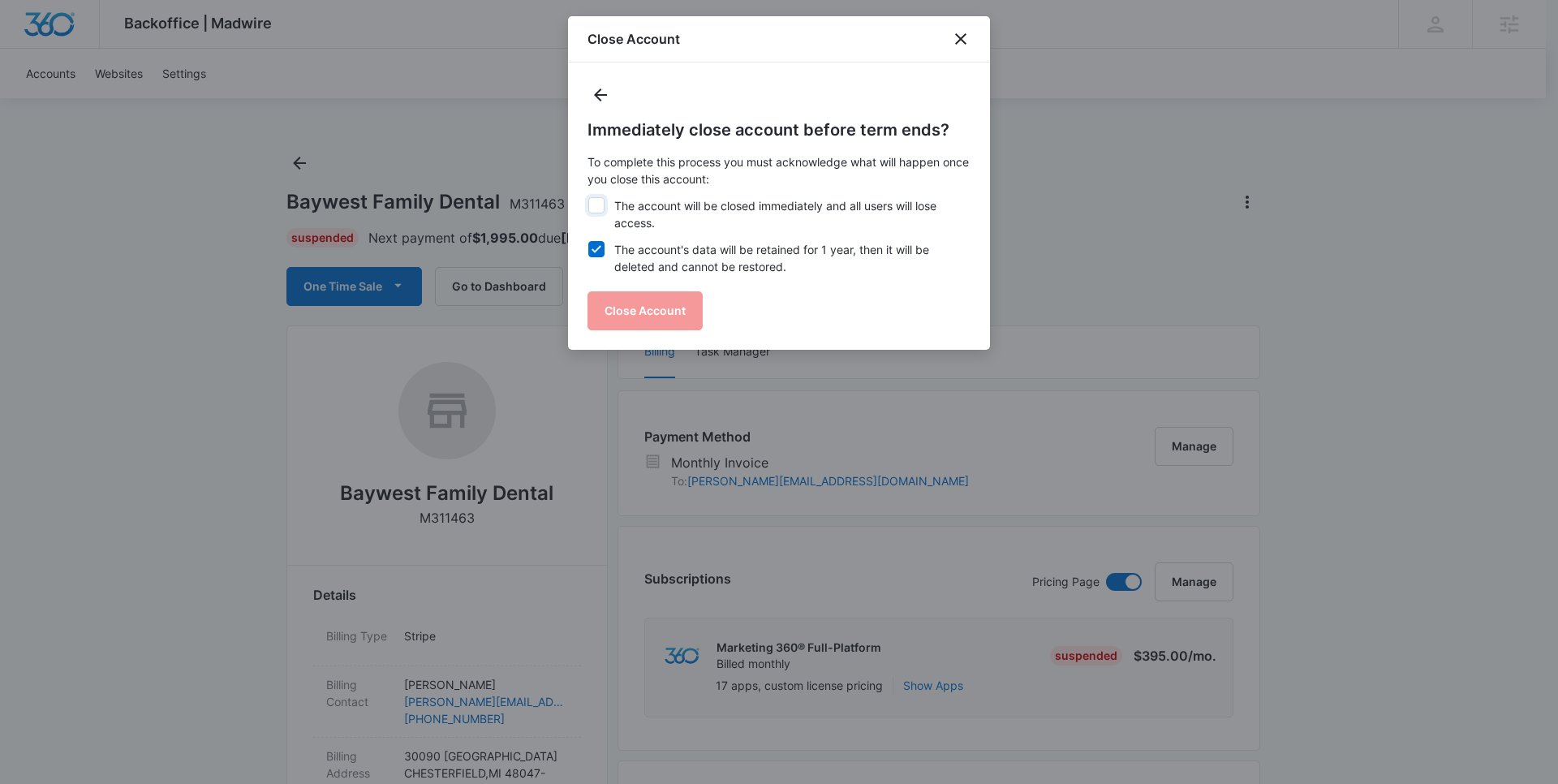
checkbox input "true"
click at [684, 306] on button "Close Account" at bounding box center [645, 311] width 115 height 39
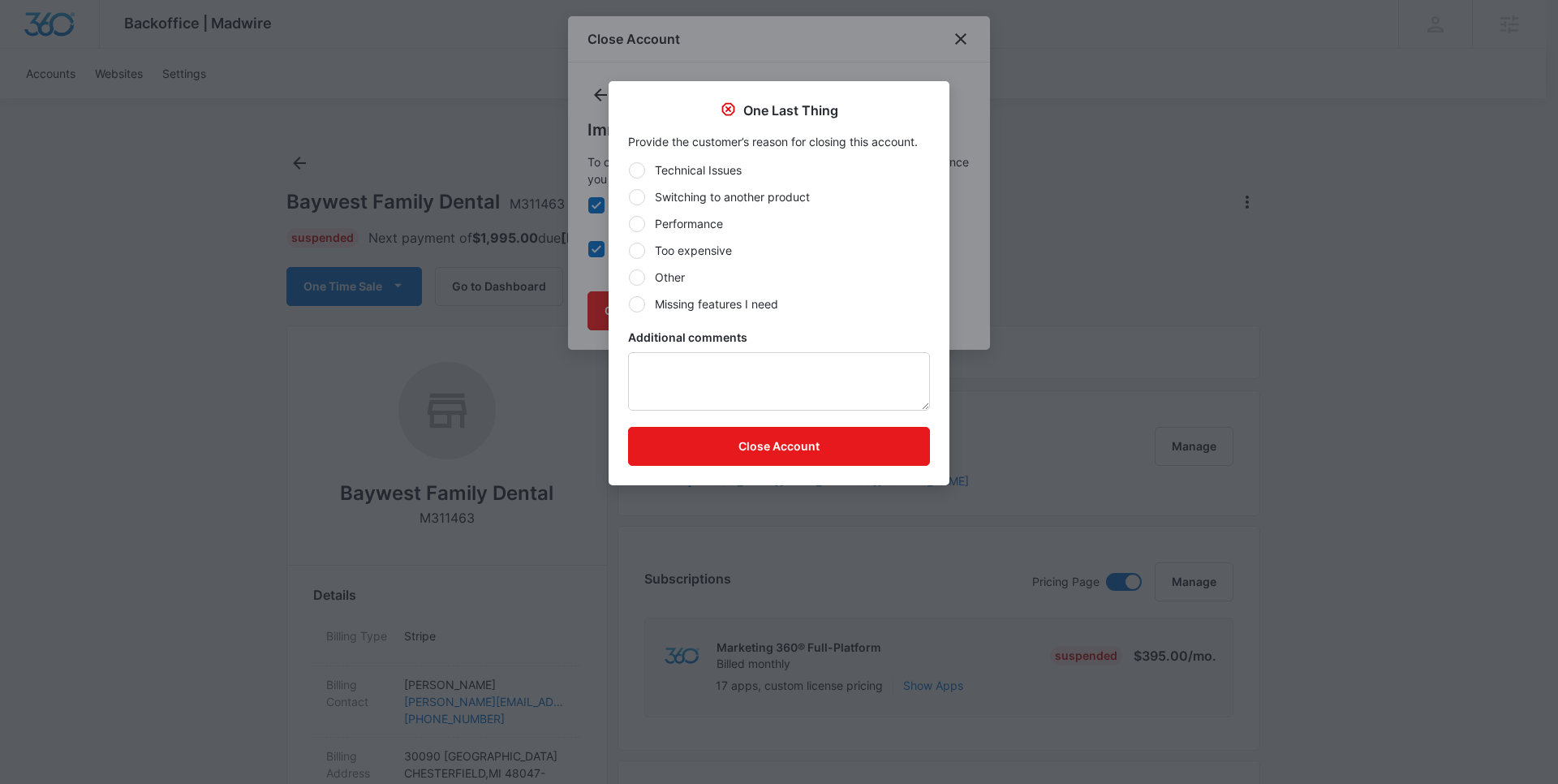
click at [833, 292] on div "Technical Issues Switching to another product Performance Too expensive Other M…" at bounding box center [779, 237] width 302 height 151
click at [662, 285] on label "Other" at bounding box center [779, 277] width 302 height 17
click at [629, 278] on input "Other" at bounding box center [629, 277] width 1 height 1
radio input "true"
click at [731, 433] on button "Close Account" at bounding box center [779, 446] width 302 height 39
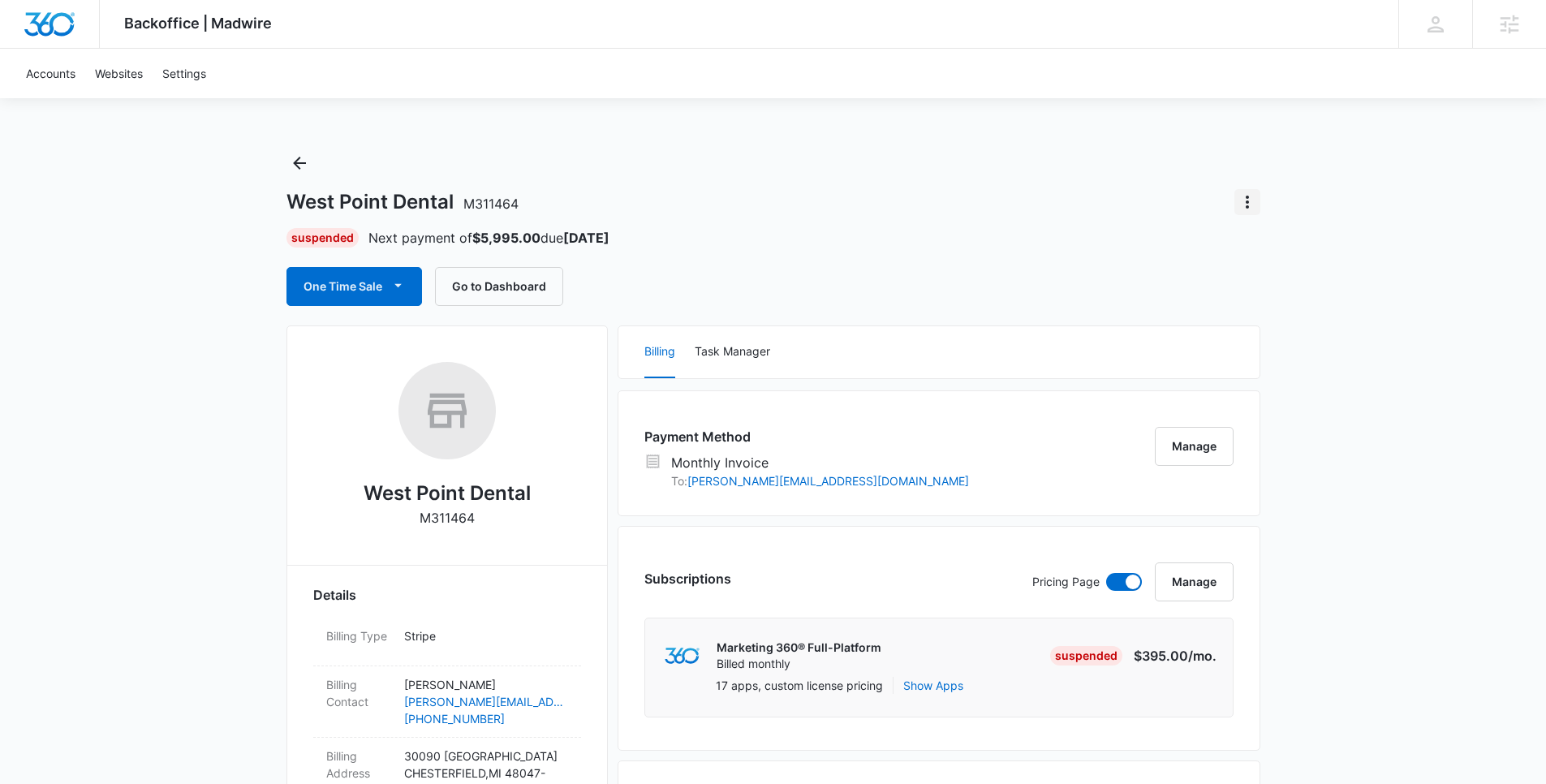
click at [1252, 196] on icon "Actions" at bounding box center [1247, 202] width 20 height 20
click at [1259, 251] on div "Close Account" at bounding box center [1292, 247] width 76 height 11
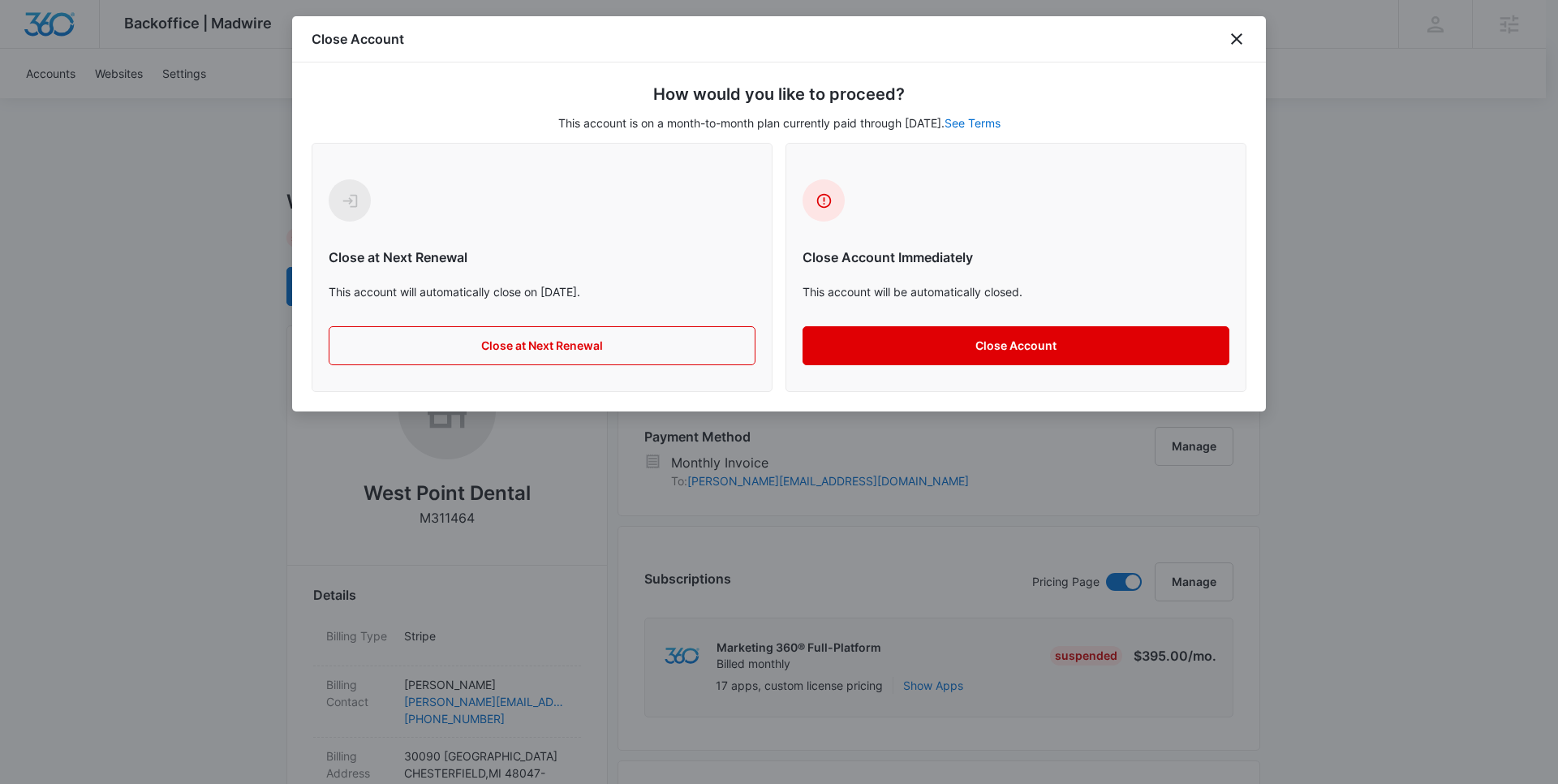
click at [910, 345] on button "Close Account" at bounding box center [1016, 346] width 427 height 39
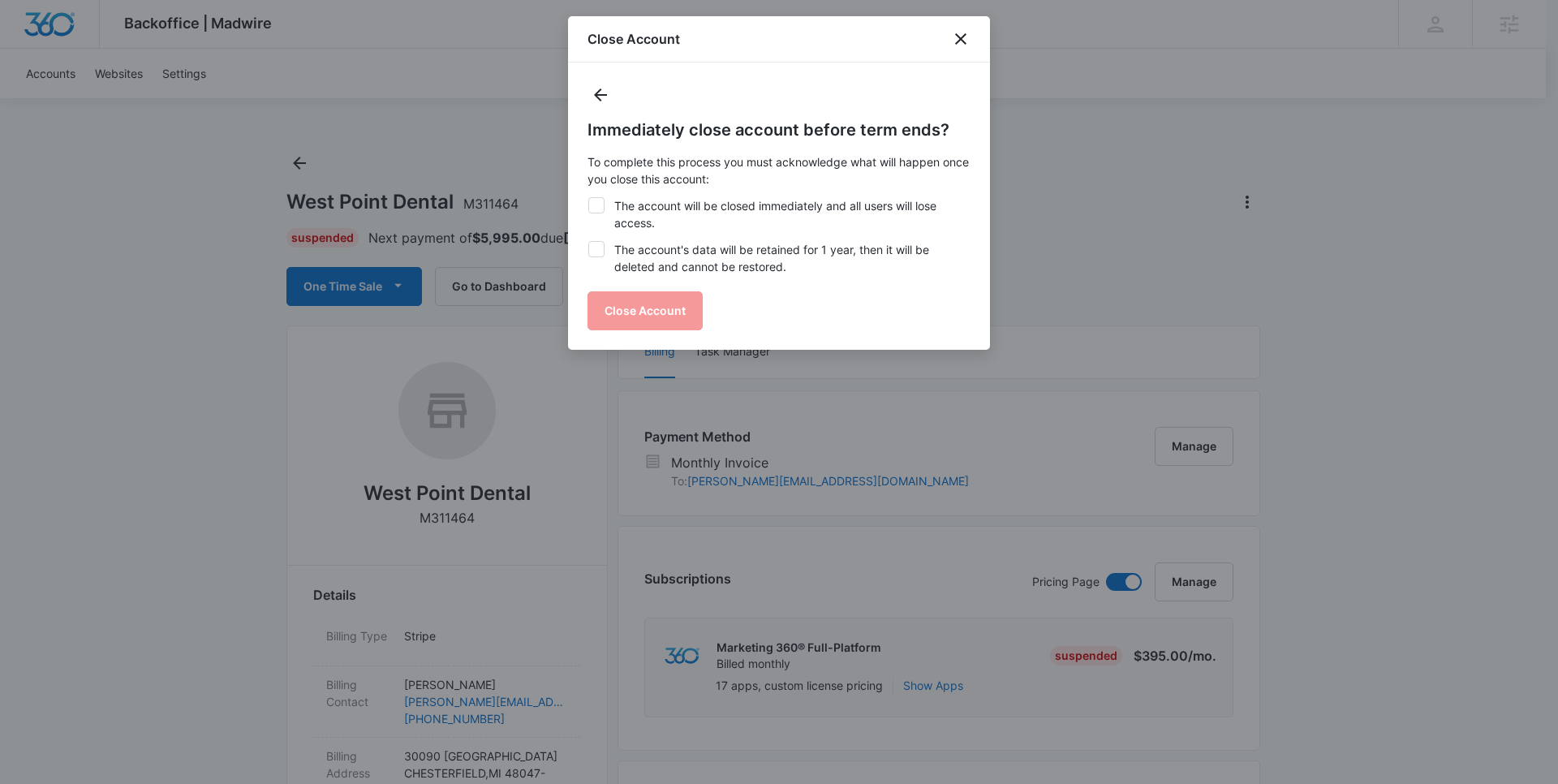
click at [666, 256] on label "The account's data will be retained for 1 year, then it will be deleted and can…" at bounding box center [779, 258] width 383 height 34
click at [588, 242] on input "The account's data will be retained for 1 year, then it will be deleted and can…" at bounding box center [587, 241] width 1 height 1
checkbox input "true"
click at [644, 210] on label "The account will be closed immediately and all users will lose access." at bounding box center [779, 215] width 383 height 34
click at [588, 198] on input "The account will be closed immediately and all users will lose access." at bounding box center [587, 197] width 1 height 1
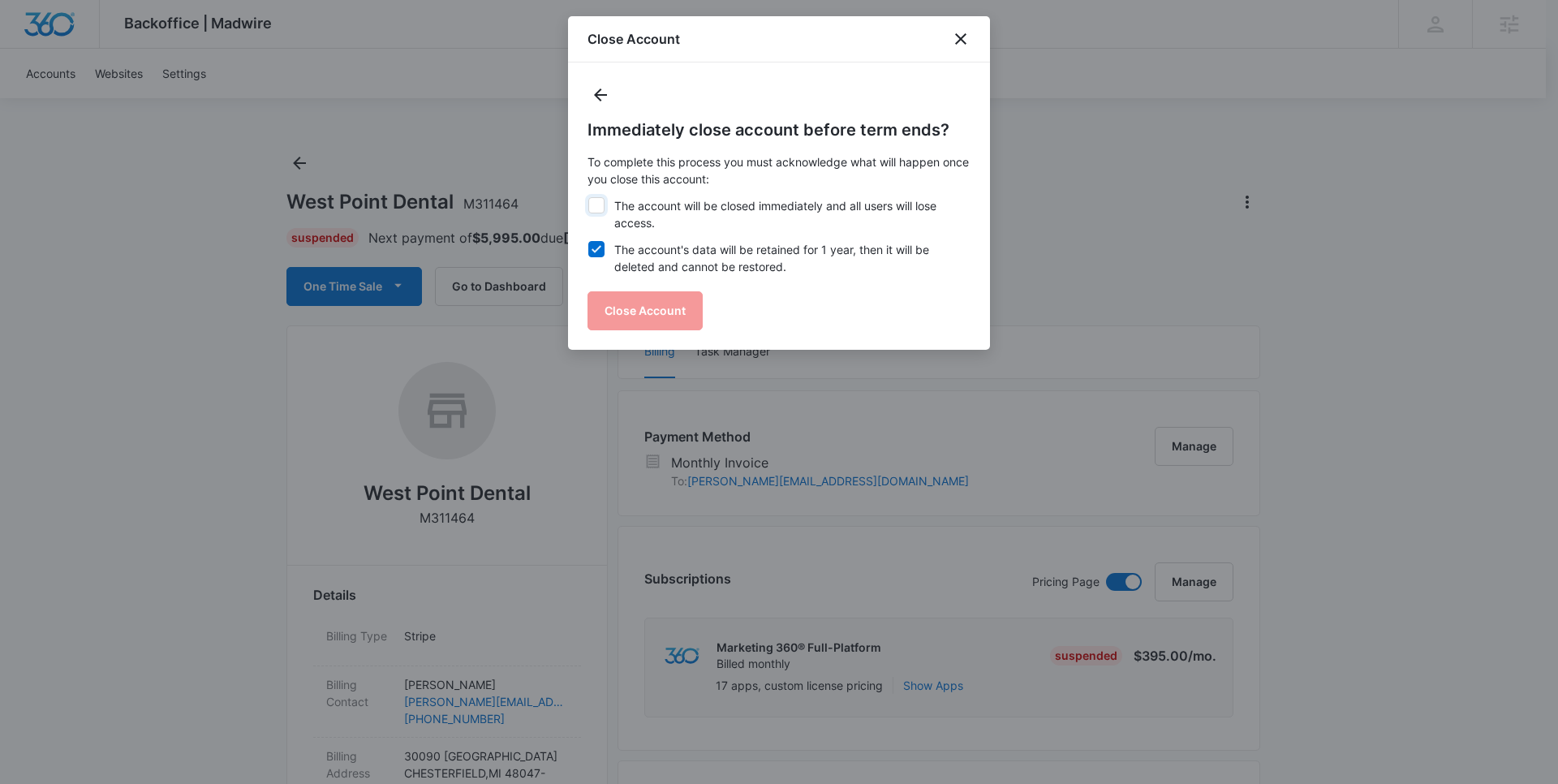
checkbox input "true"
click at [646, 295] on button "Close Account" at bounding box center [645, 311] width 115 height 39
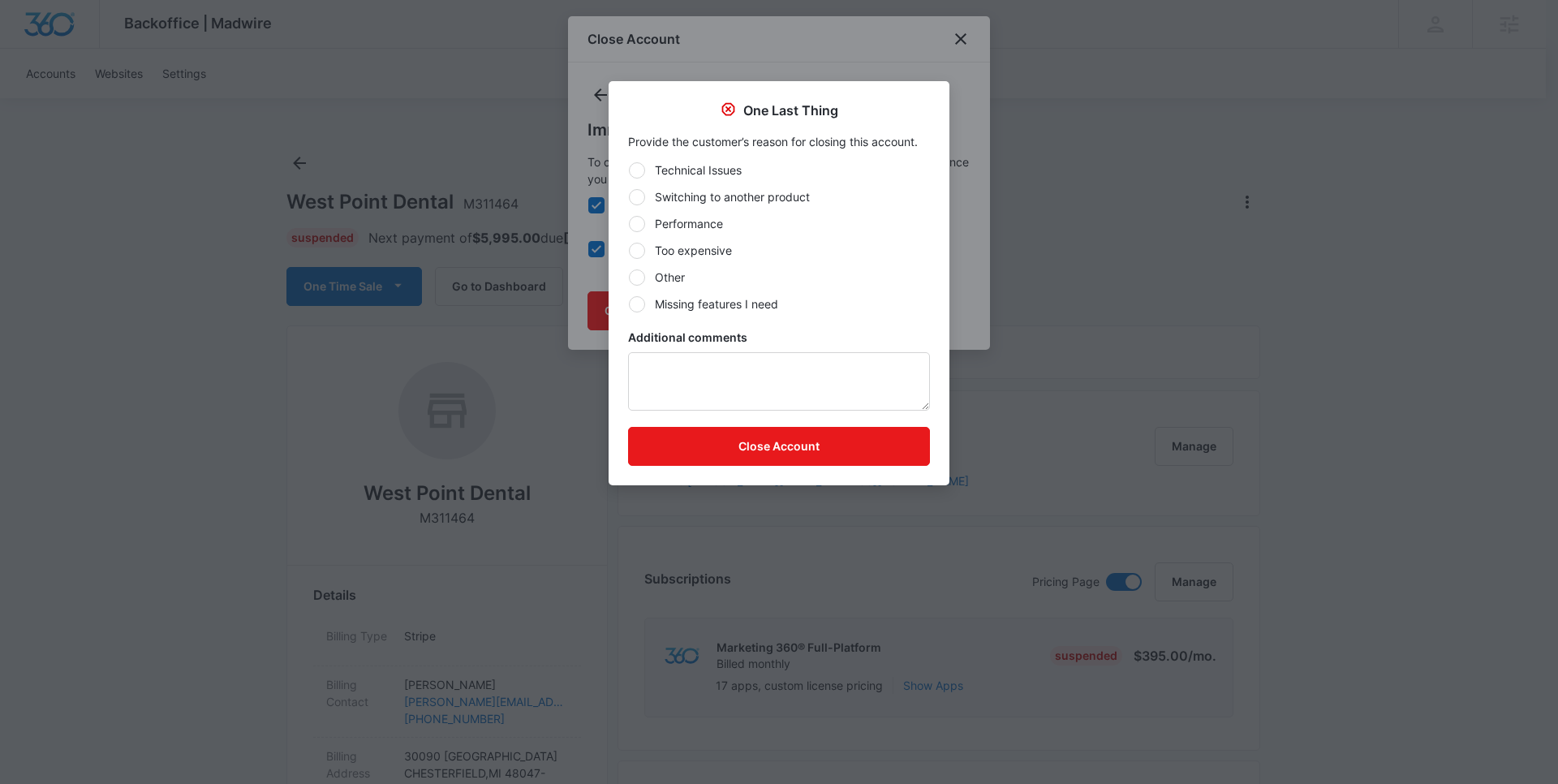
click at [678, 280] on label "Other" at bounding box center [779, 277] width 302 height 17
click at [629, 278] on input "Other" at bounding box center [629, 277] width 1 height 1
radio input "true"
click at [745, 443] on button "Close Account" at bounding box center [779, 446] width 302 height 39
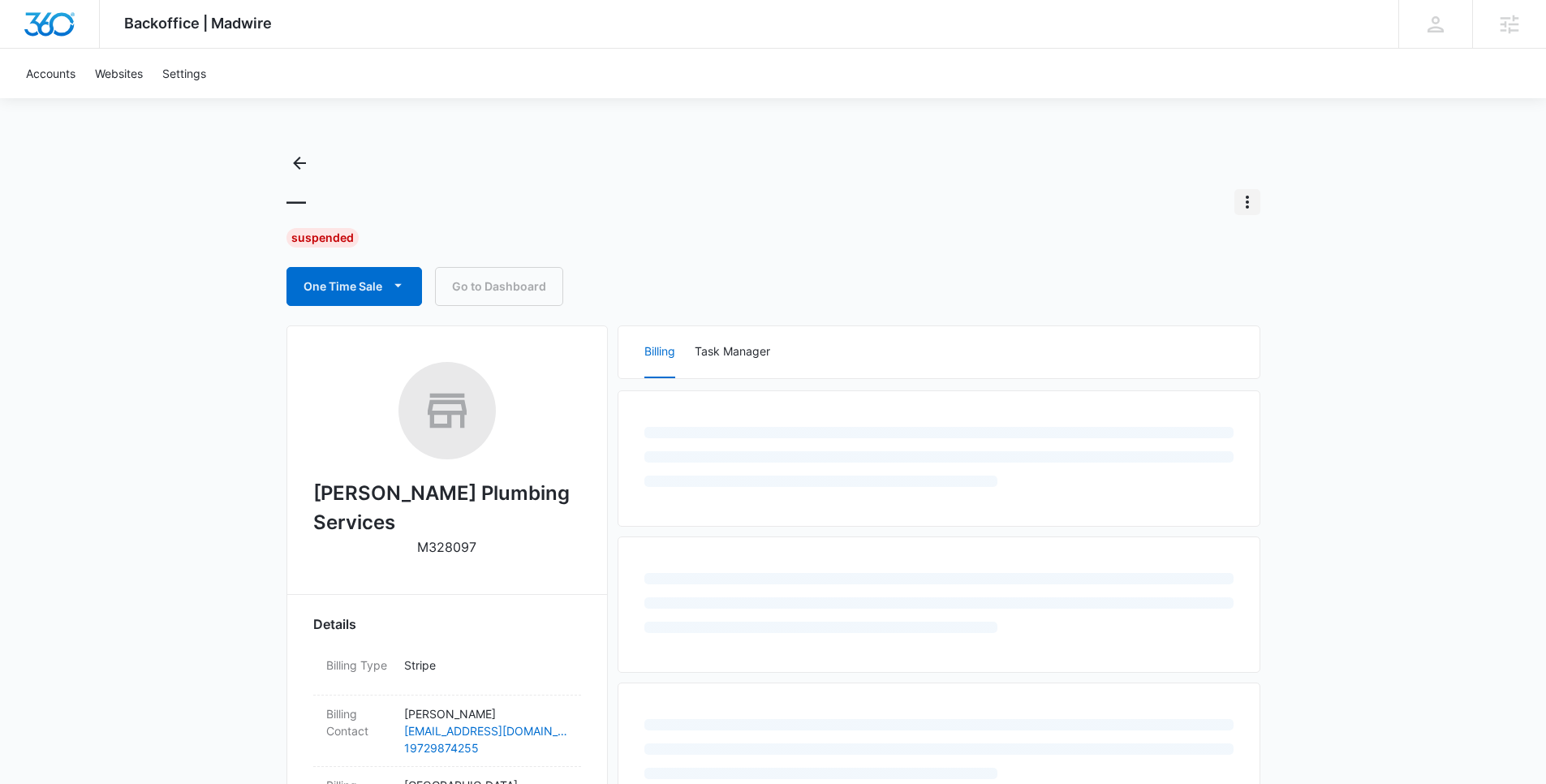
click at [1250, 208] on icon "Actions" at bounding box center [1247, 202] width 20 height 20
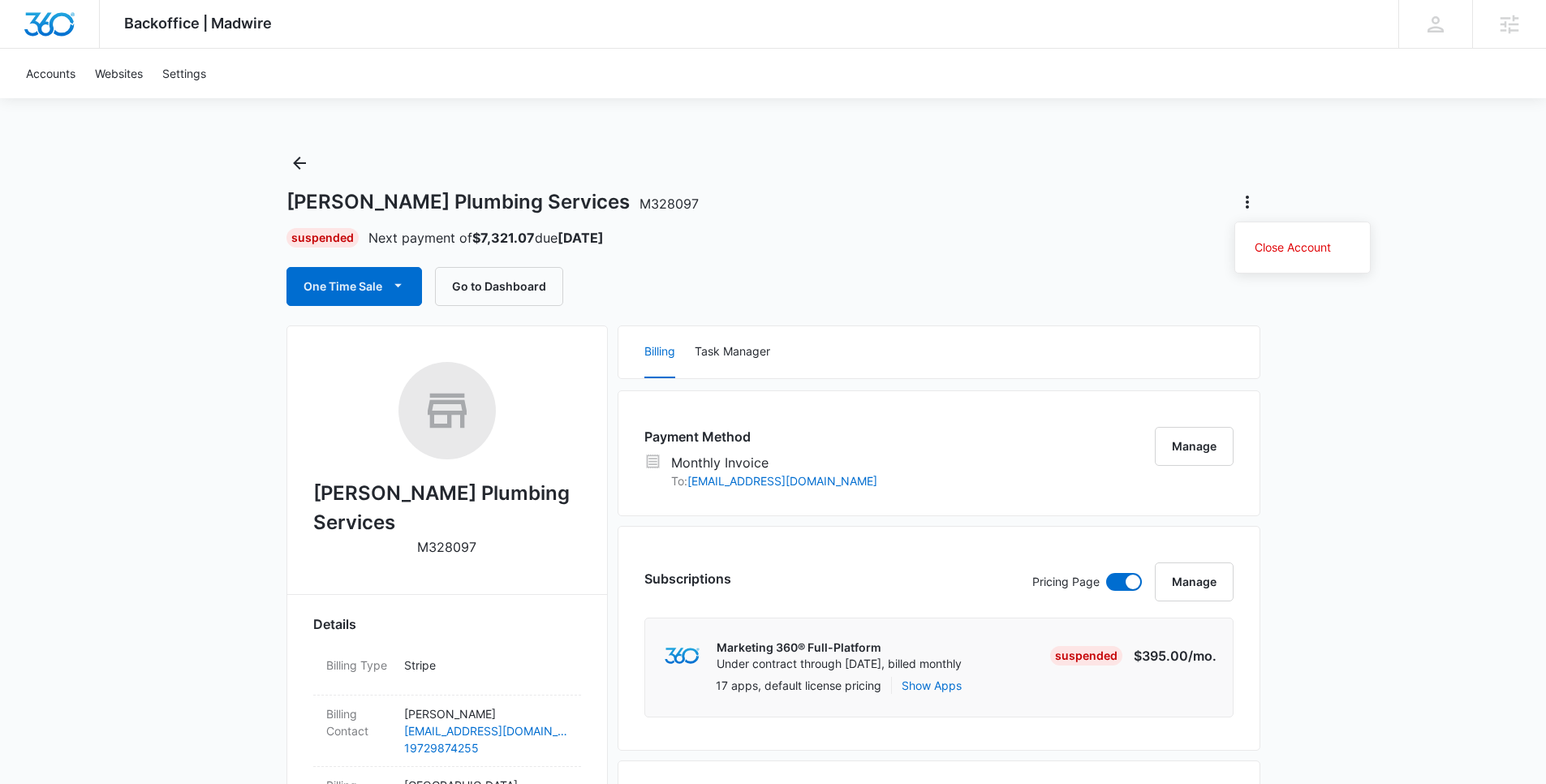
click at [1281, 263] on div "Close Account" at bounding box center [1302, 247] width 136 height 52
drag, startPoint x: 1258, startPoint y: 217, endPoint x: 1262, endPoint y: 226, distance: 9.8
click at [1258, 217] on div "[PERSON_NAME] Plumbing Services M328097 Suspended Next payment of $7,321.07 due…" at bounding box center [773, 228] width 974 height 156
click at [1253, 206] on icon "Actions" at bounding box center [1247, 202] width 20 height 20
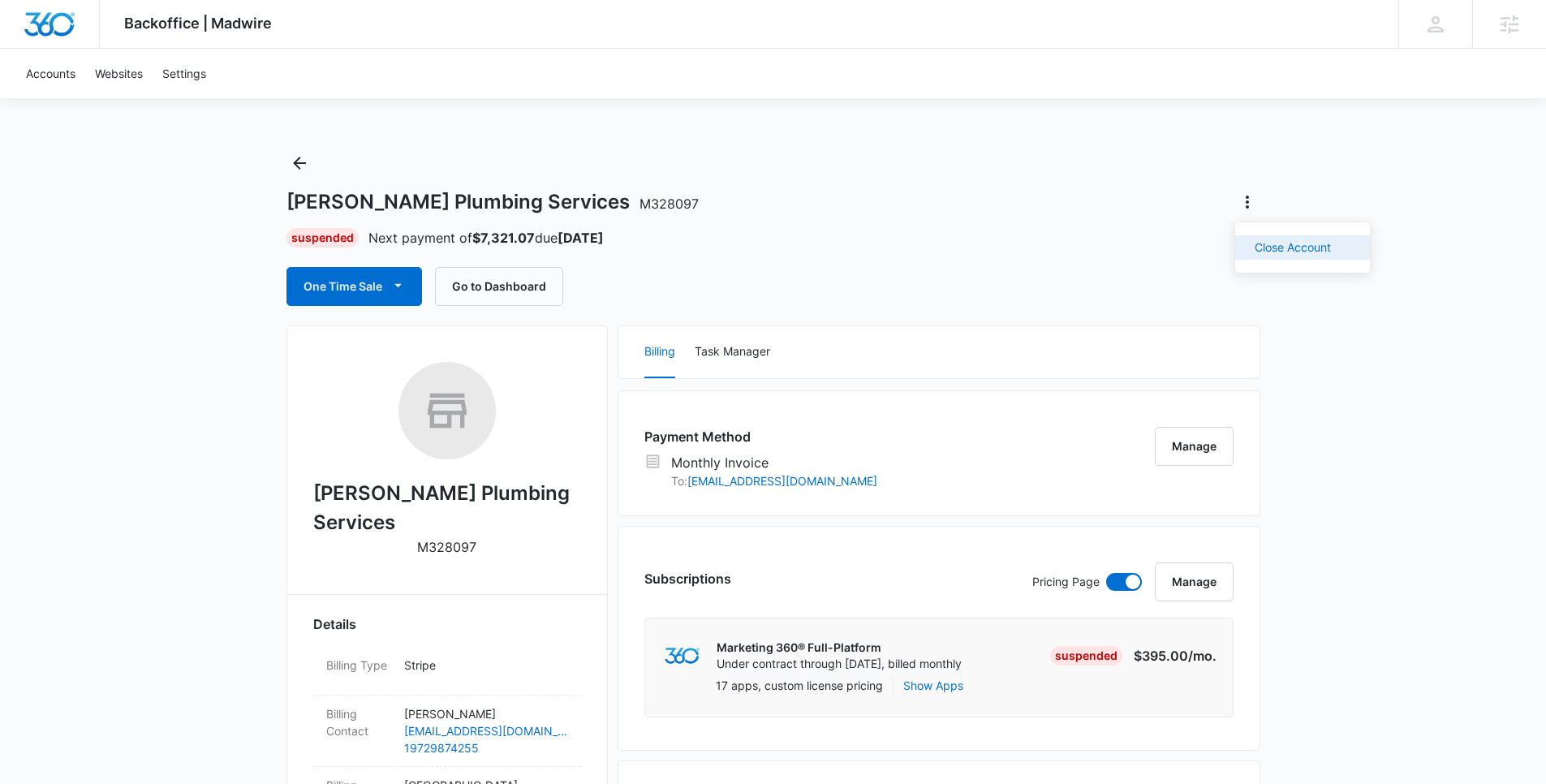
click at [1275, 242] on div "Close Account" at bounding box center [1292, 247] width 76 height 11
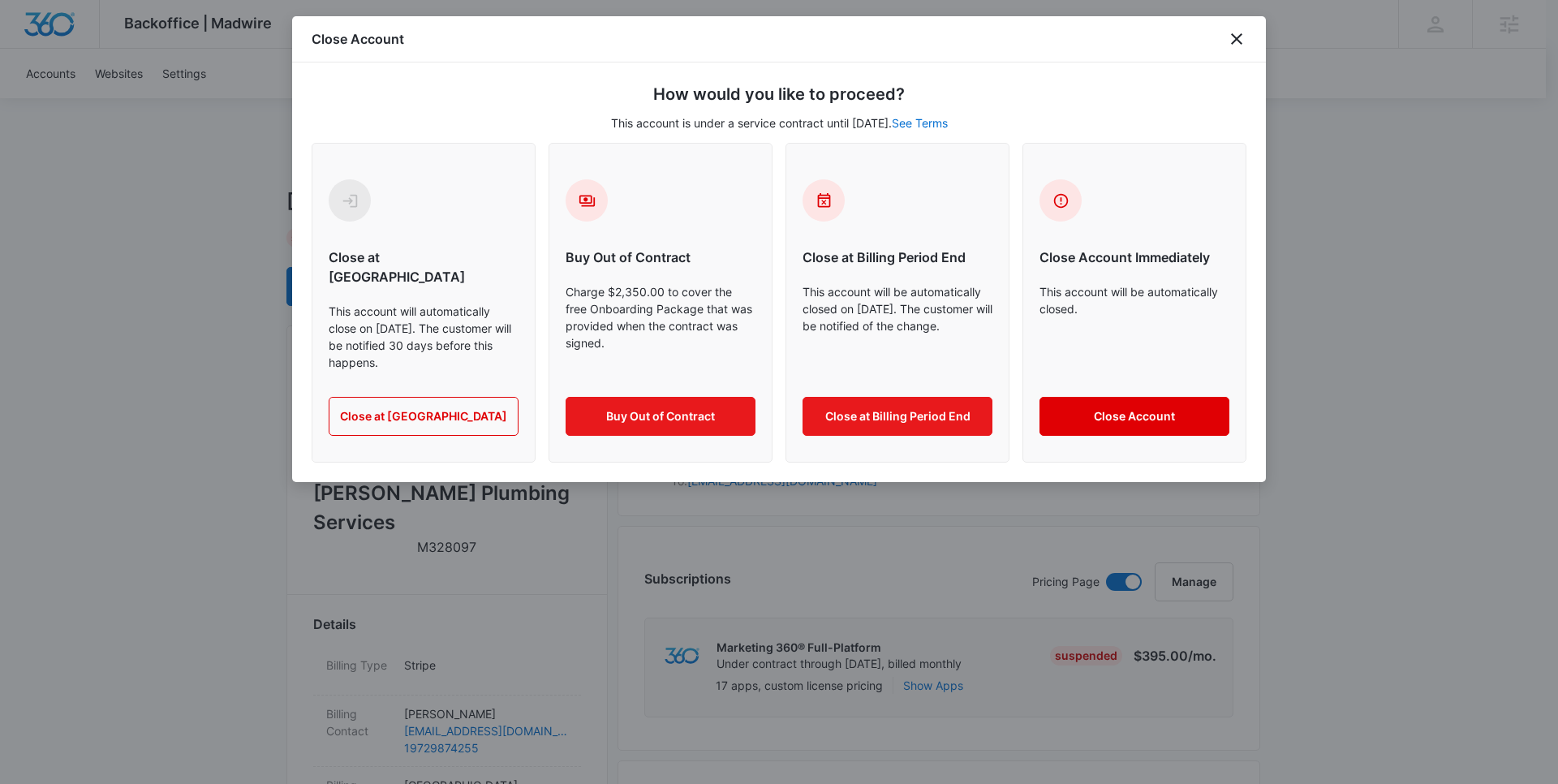
click at [1153, 397] on button "Close Account" at bounding box center [1135, 416] width 190 height 39
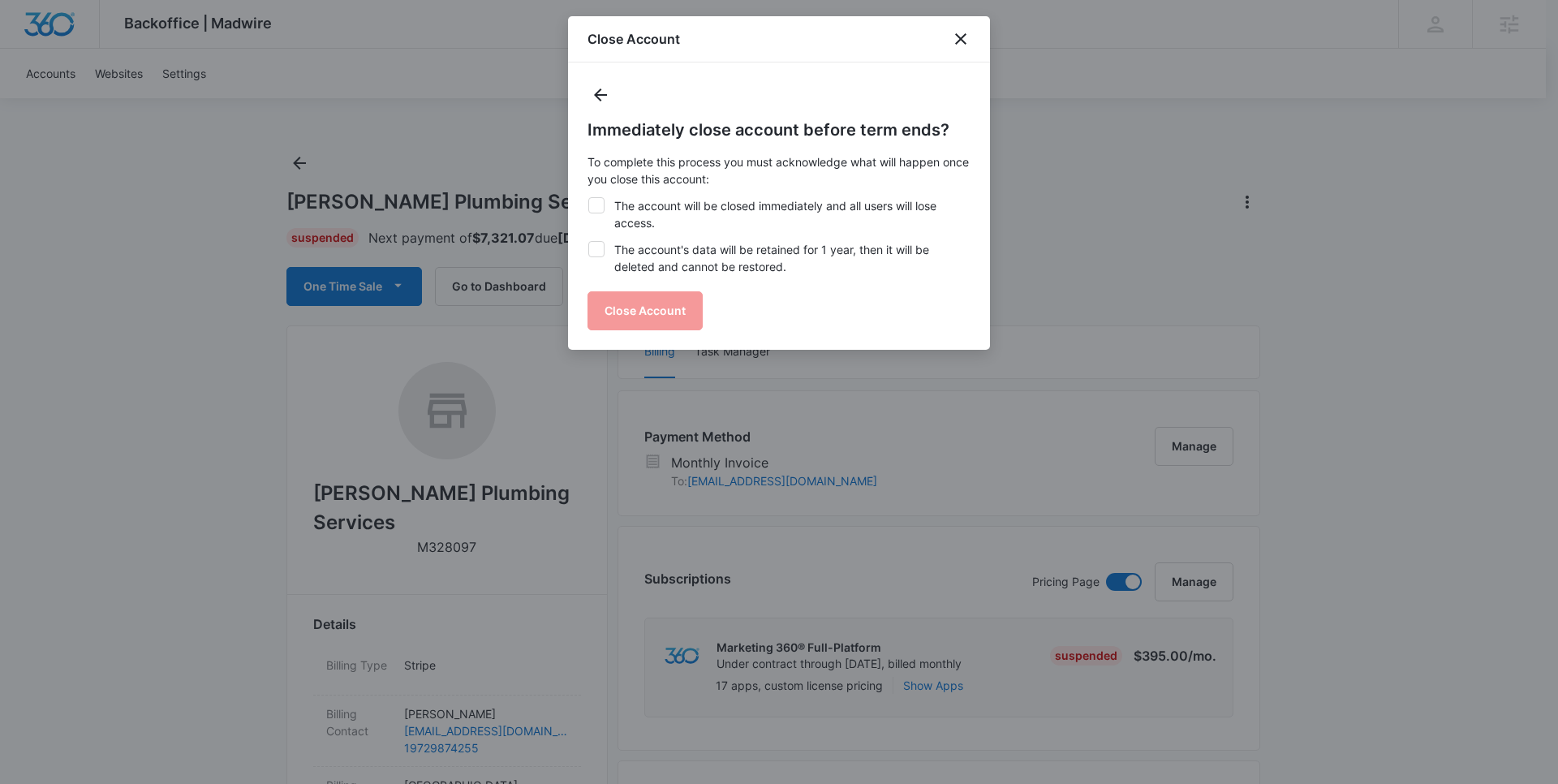
click at [711, 197] on label "The account will be closed immediately and all users will lose access." at bounding box center [779, 215] width 383 height 34
click at [588, 197] on input "The account will be closed immediately and all users will lose access." at bounding box center [587, 197] width 1 height 1
checkbox input "true"
click at [717, 250] on label "The account's data will be retained for 1 year, then it will be deleted and can…" at bounding box center [779, 258] width 383 height 34
click at [588, 242] on input "The account's data will be retained for 1 year, then it will be deleted and can…" at bounding box center [587, 241] width 1 height 1
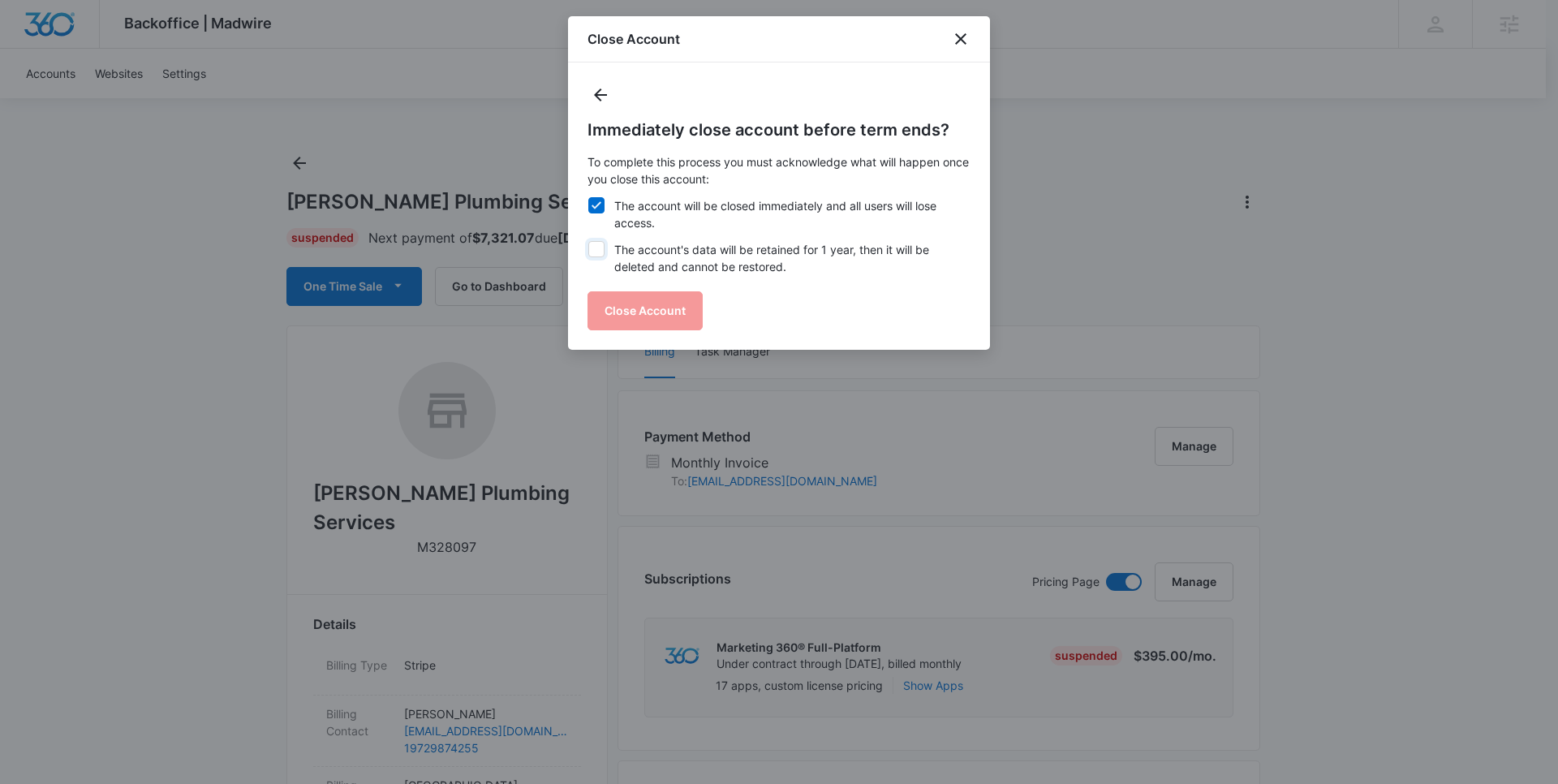
checkbox input "true"
click at [649, 311] on button "Close Account" at bounding box center [645, 311] width 115 height 39
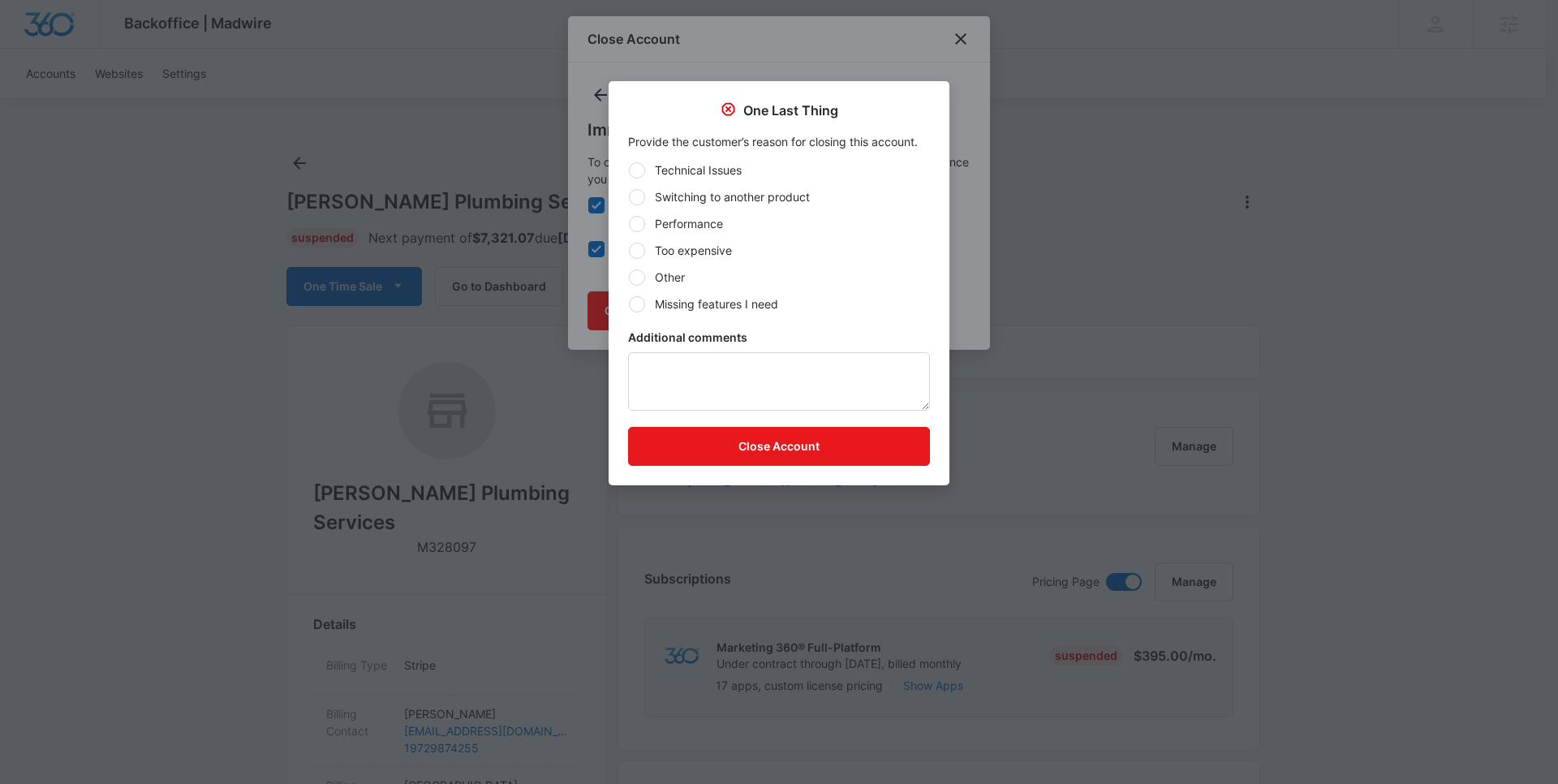
click at [699, 274] on label "Other" at bounding box center [779, 277] width 302 height 17
click at [629, 277] on input "Other" at bounding box center [629, 277] width 1 height 1
radio input "true"
click at [744, 433] on button "Close Account" at bounding box center [779, 446] width 302 height 39
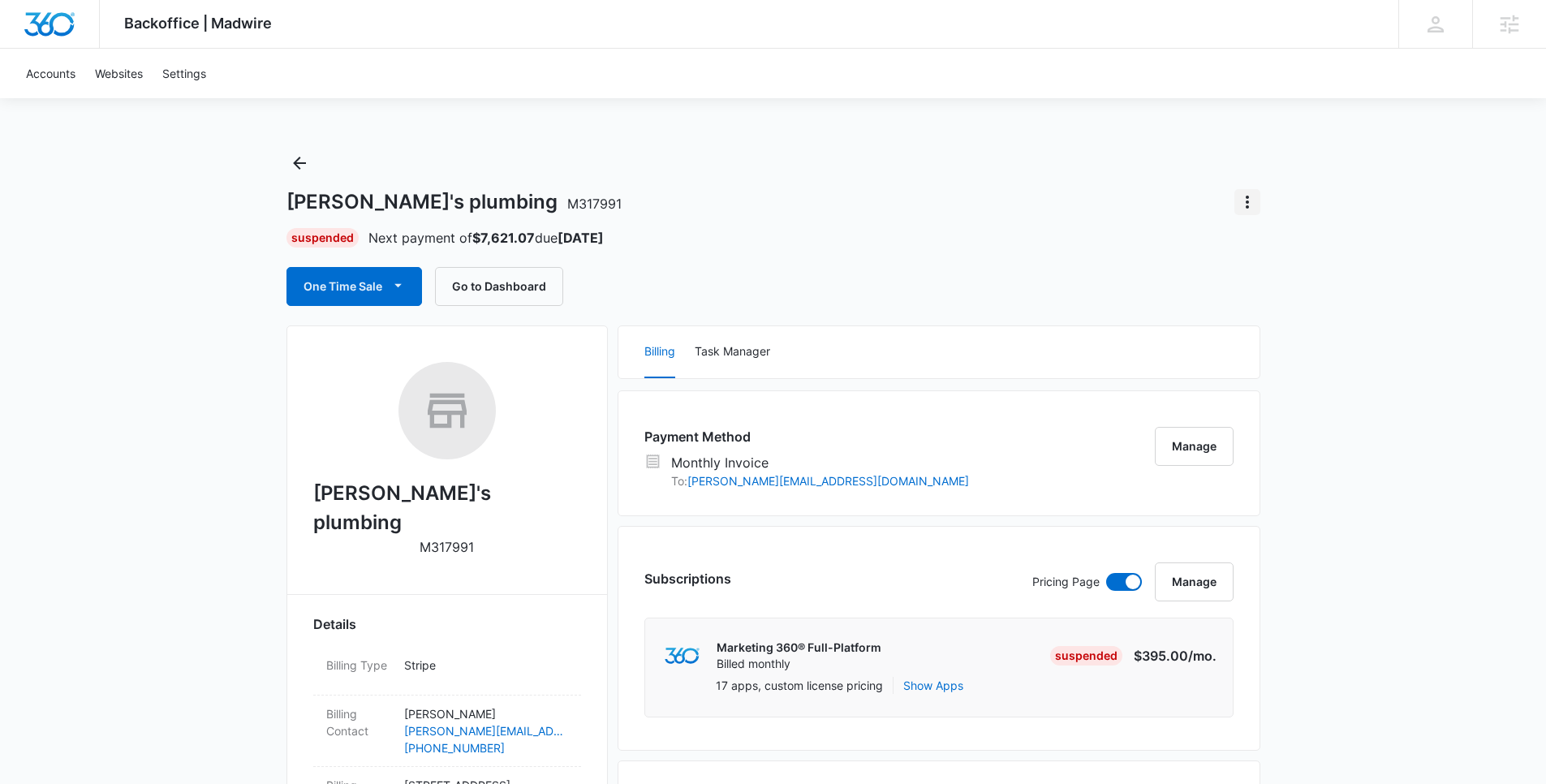
click at [1246, 205] on icon "Actions" at bounding box center [1248, 202] width 3 height 13
click at [1274, 233] on div "Close Account" at bounding box center [1302, 247] width 136 height 52
click at [1254, 203] on icon "Actions" at bounding box center [1247, 202] width 20 height 20
click at [1279, 254] on button "Close Account" at bounding box center [1303, 247] width 135 height 24
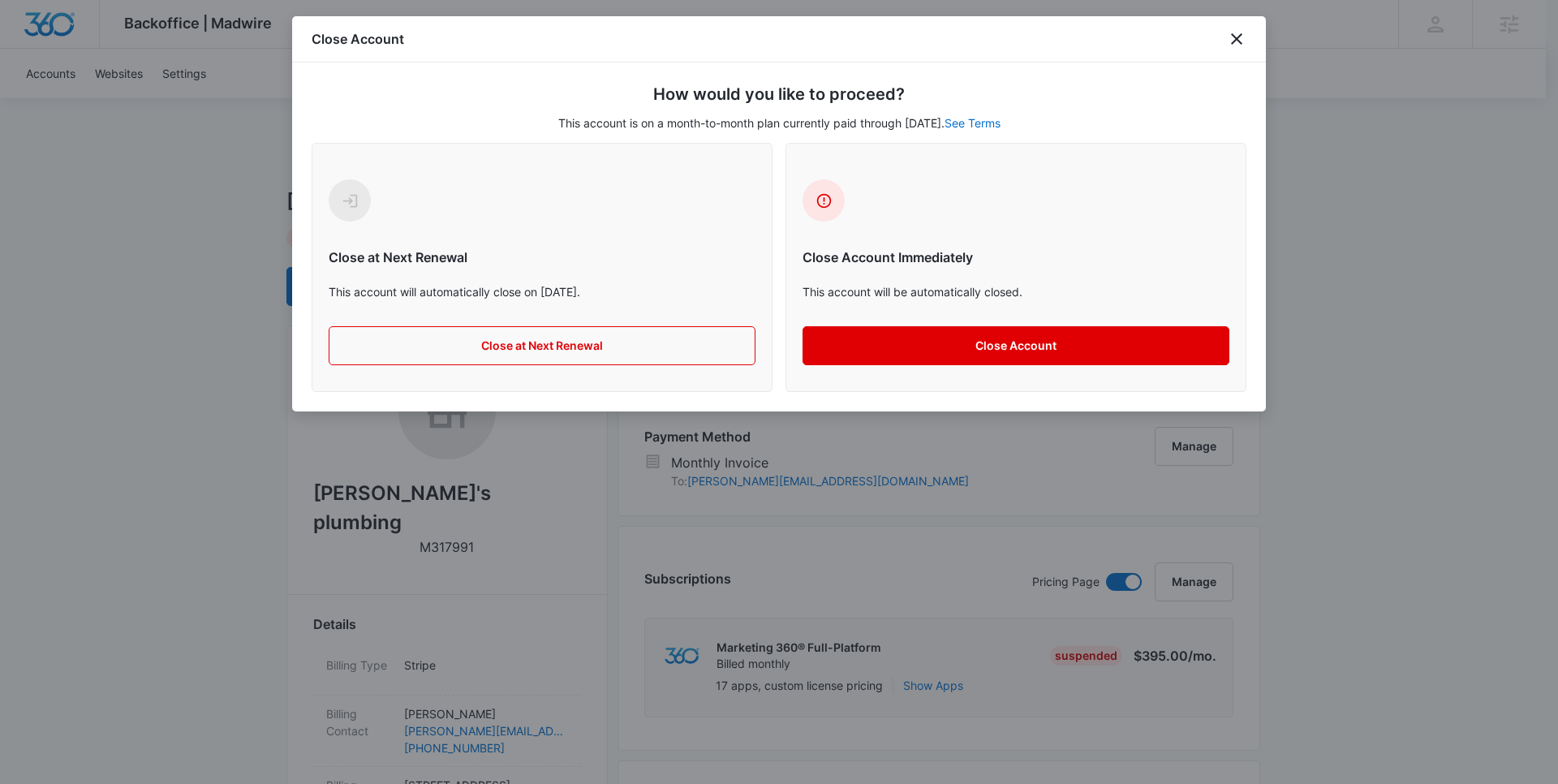
click at [914, 342] on button "Close Account" at bounding box center [1016, 346] width 427 height 39
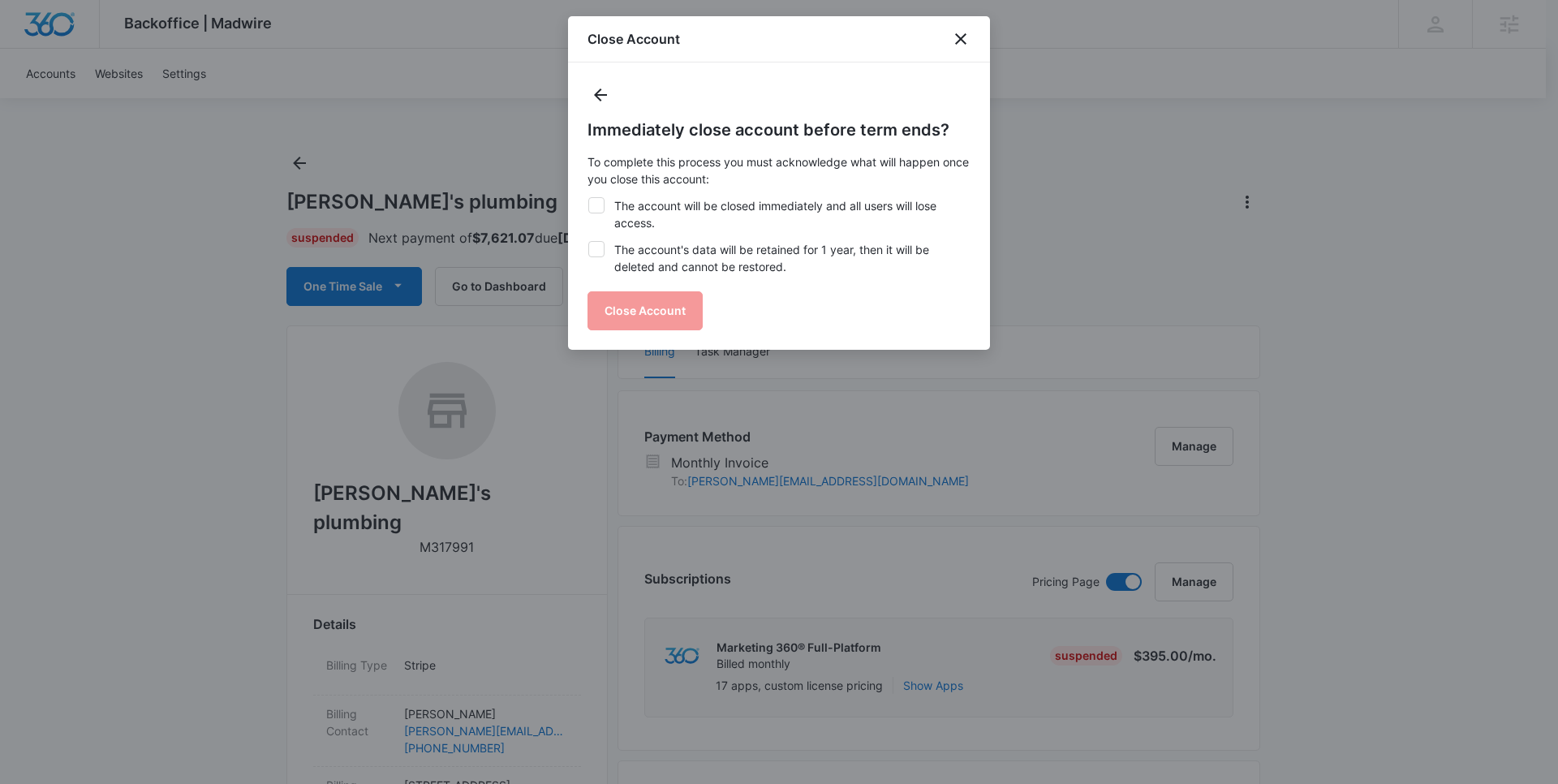
click at [643, 241] on label "The account's data will be retained for 1 year, then it will be deleted and can…" at bounding box center [779, 258] width 383 height 34
click at [588, 241] on input "The account's data will be retained for 1 year, then it will be deleted and can…" at bounding box center [587, 241] width 1 height 1
checkbox input "true"
click at [647, 199] on label "The account will be closed immediately and all users will lose access." at bounding box center [779, 215] width 383 height 34
click at [588, 198] on input "The account will be closed immediately and all users will lose access." at bounding box center [587, 197] width 1 height 1
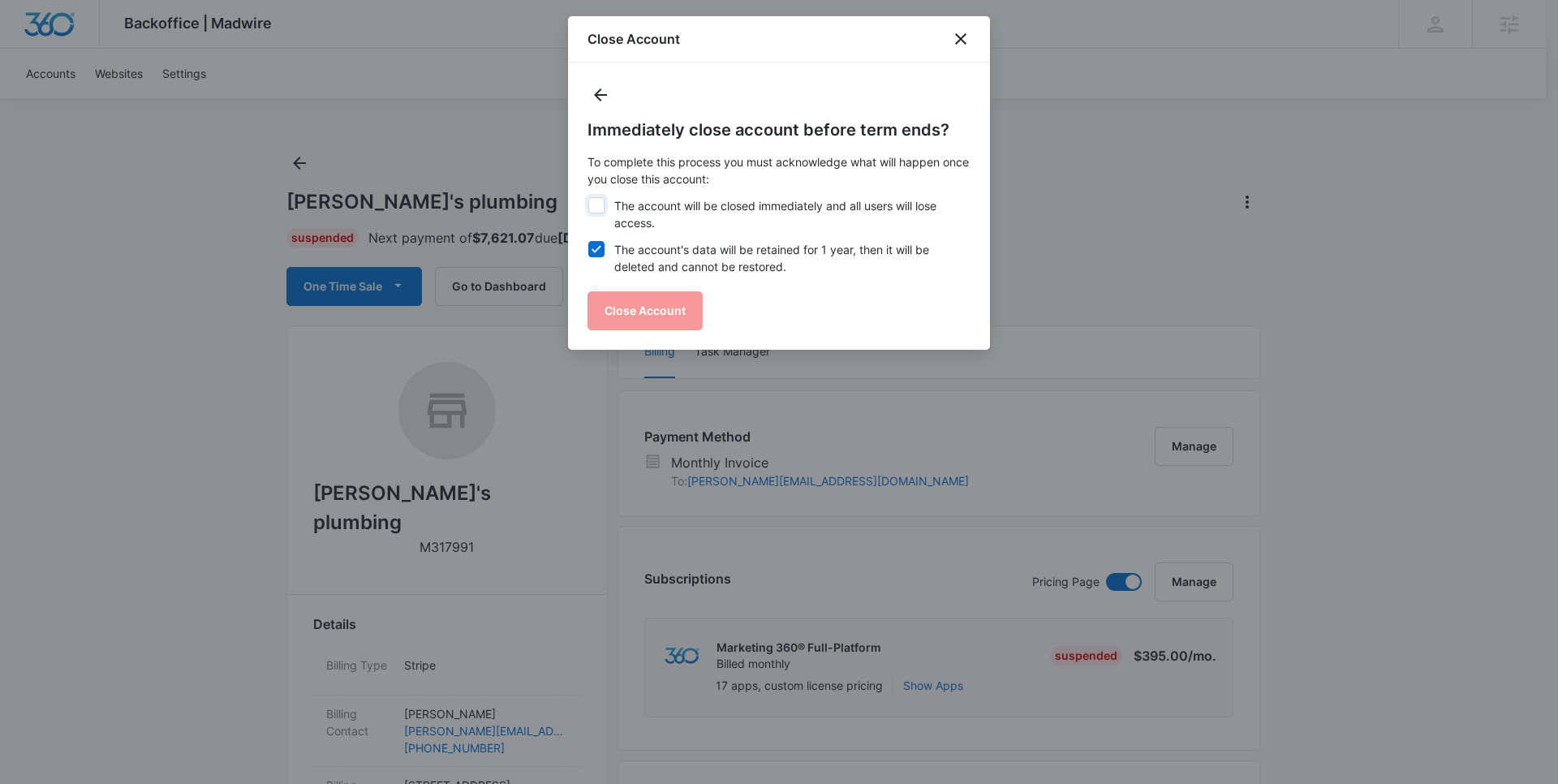
checkbox input "true"
click at [657, 303] on button "Close Account" at bounding box center [645, 311] width 115 height 39
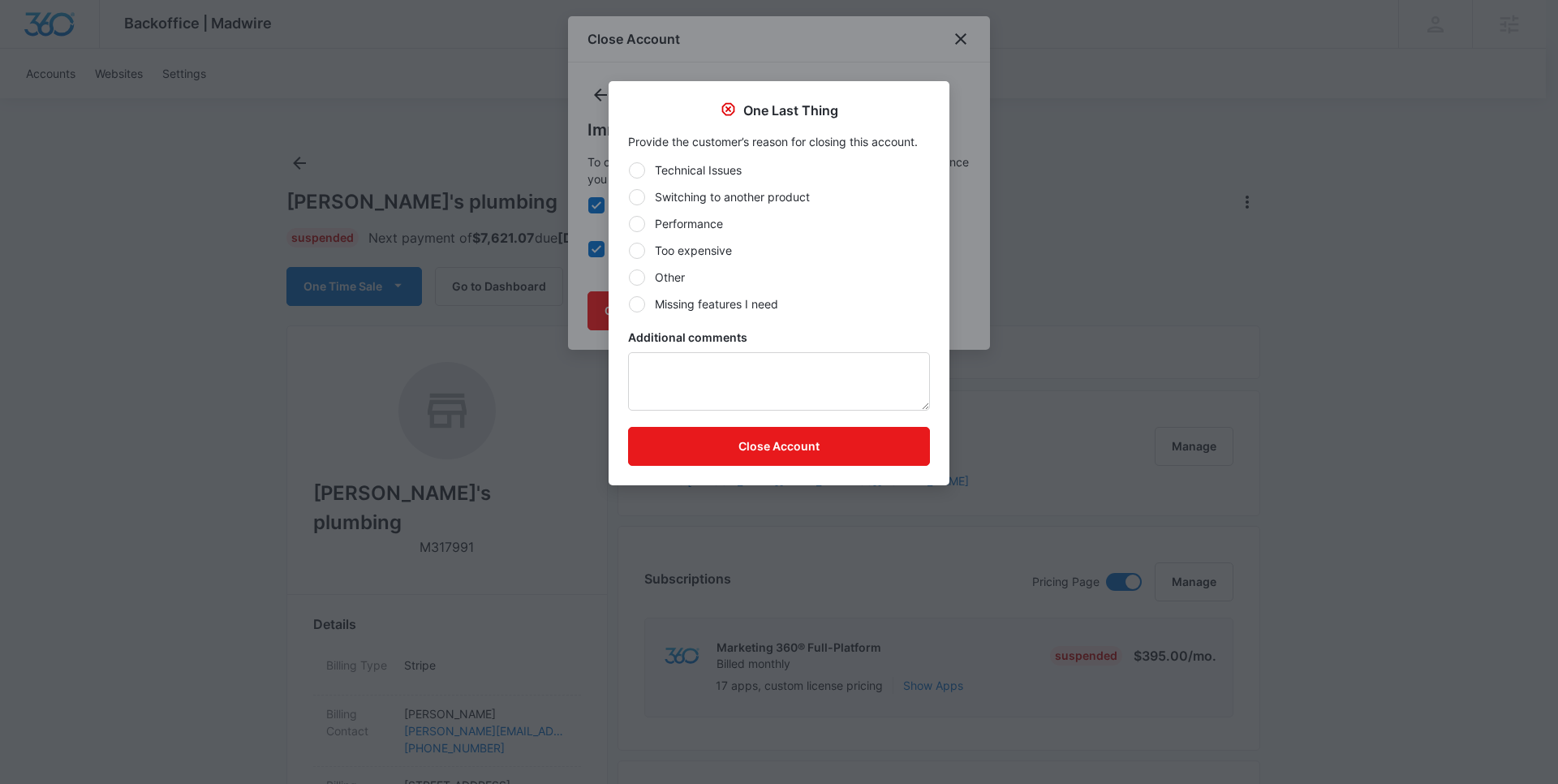
click at [715, 286] on div "Technical Issues Switching to another product Performance Too expensive Other M…" at bounding box center [779, 237] width 302 height 151
click at [665, 279] on label "Other" at bounding box center [779, 277] width 302 height 17
click at [629, 278] on input "Other" at bounding box center [629, 277] width 1 height 1
radio input "true"
click at [724, 434] on button "Close Account" at bounding box center [779, 446] width 302 height 39
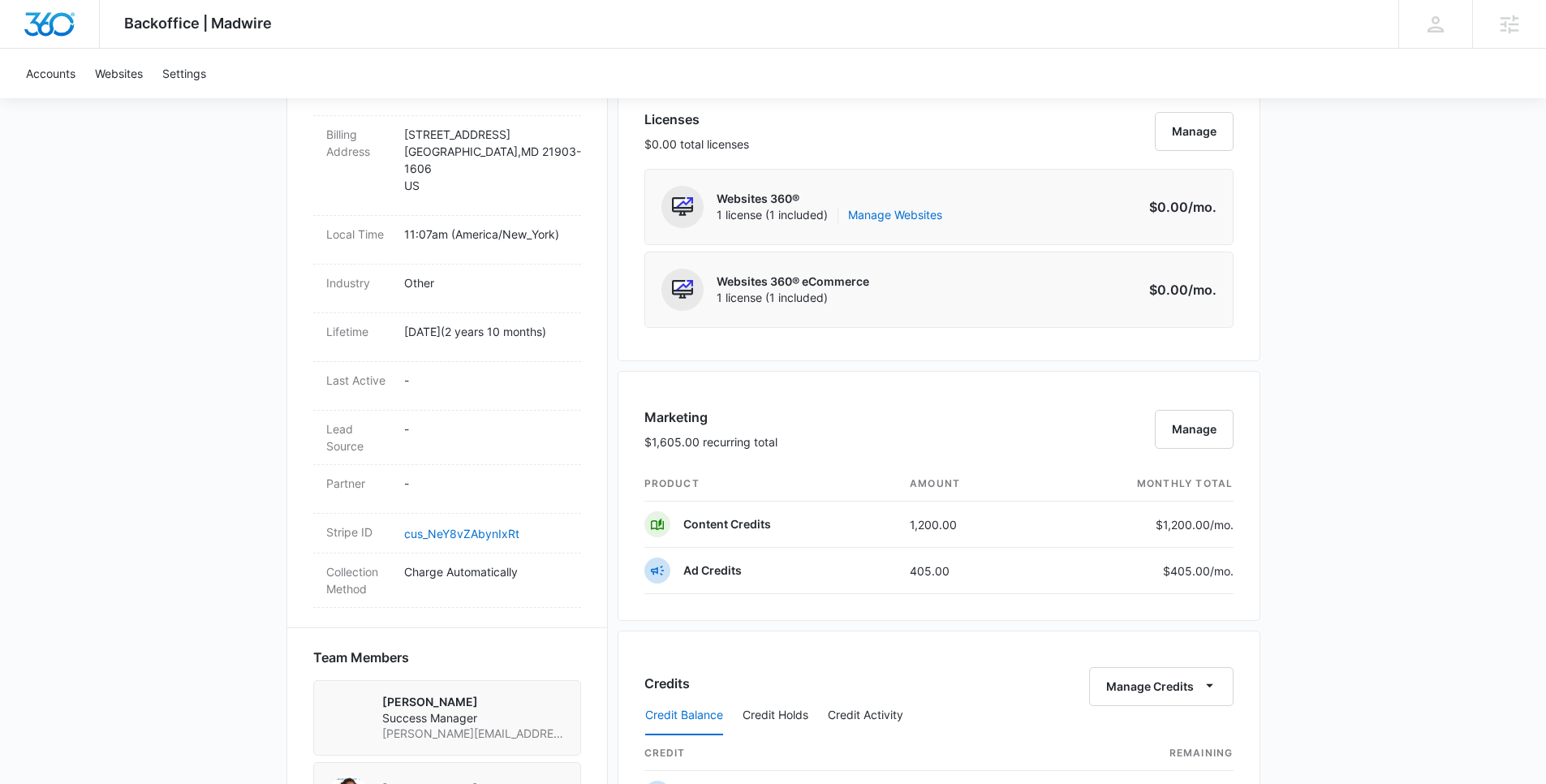
scroll to position [690, 0]
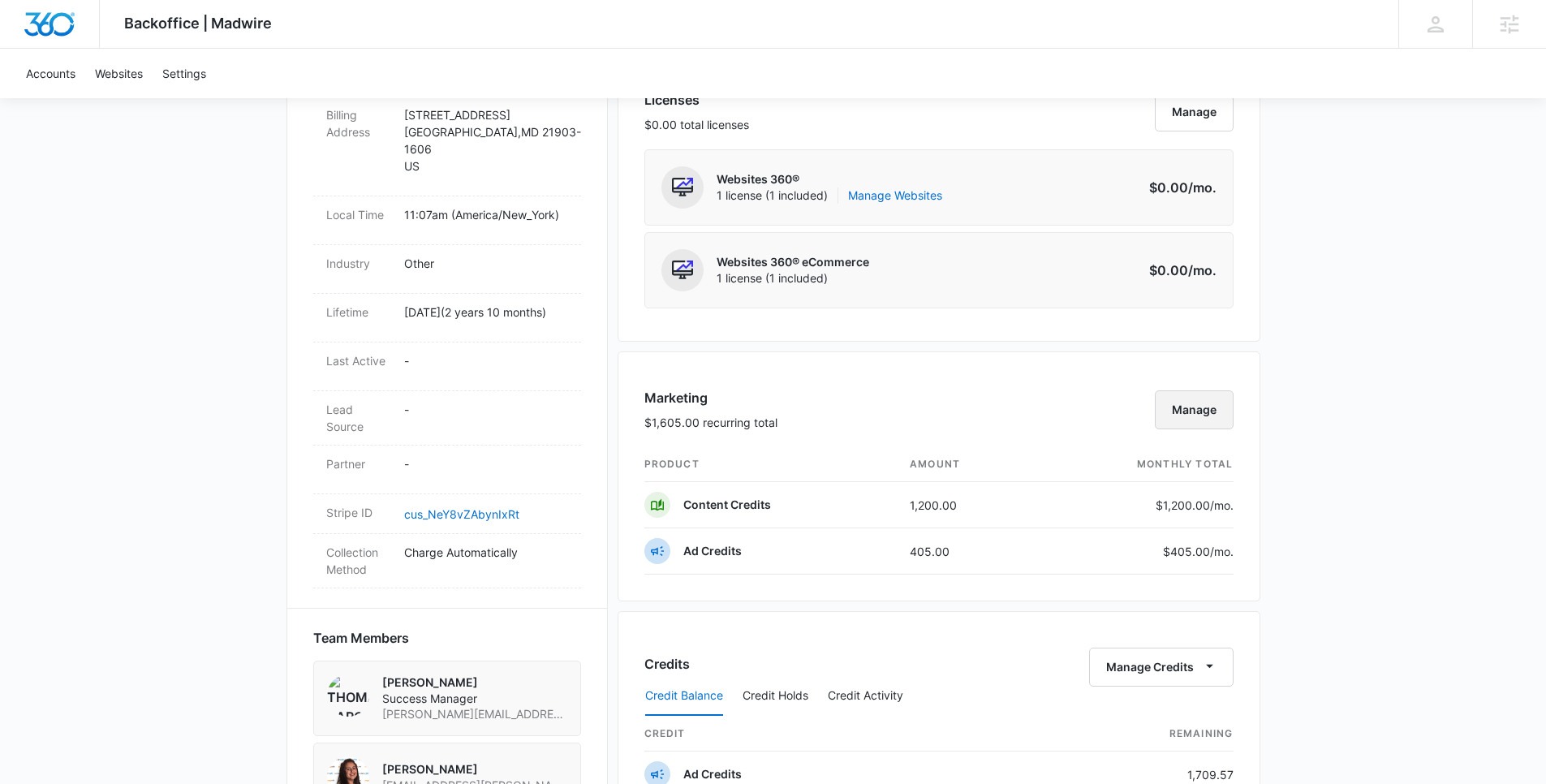
click at [1195, 408] on button "Manage" at bounding box center [1195, 410] width 79 height 39
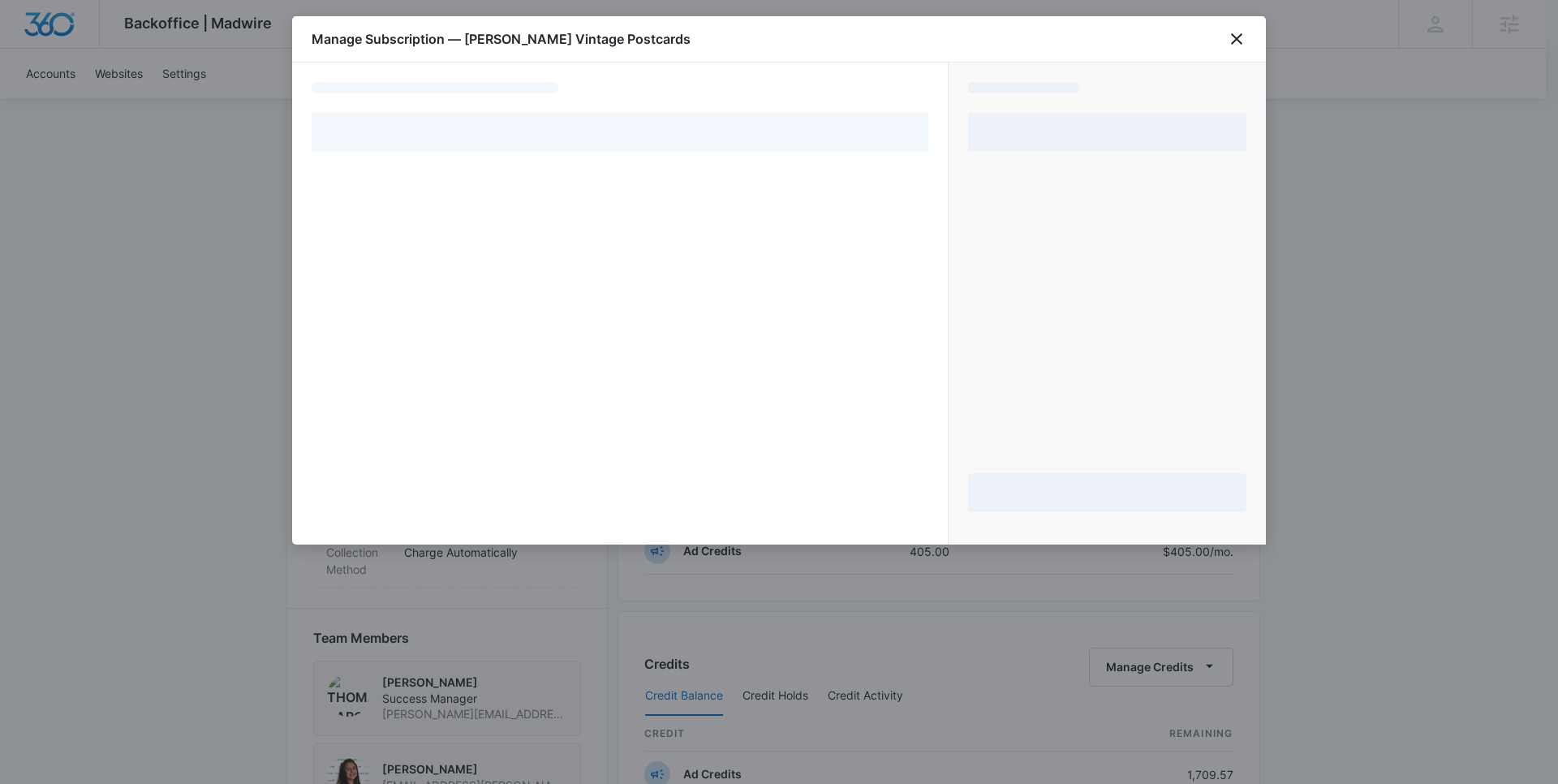
select select "pm_1MtF2gA4n8RTgNjUAQuSLo1e"
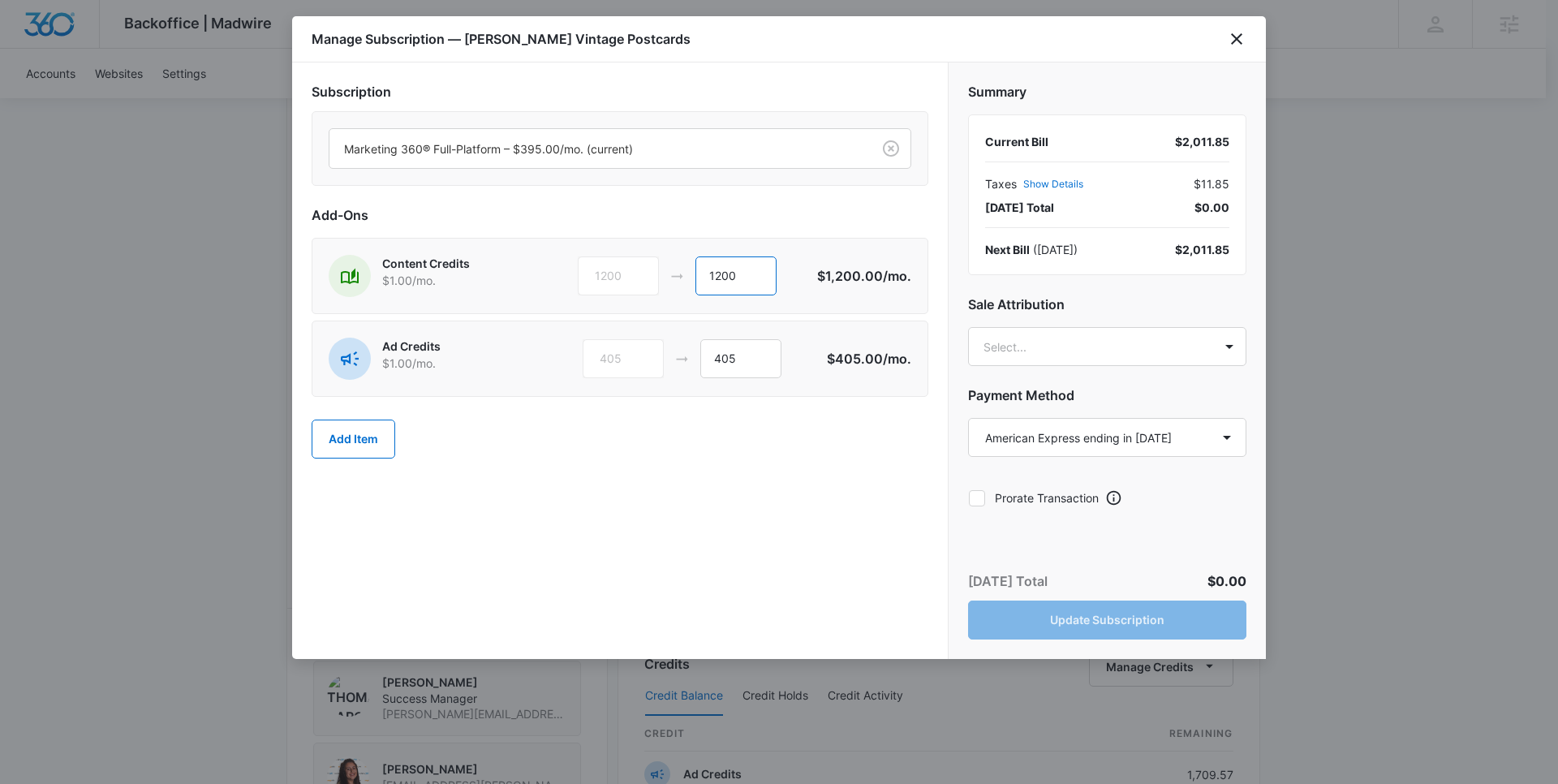
click at [757, 280] on input "1200" at bounding box center [735, 276] width 81 height 39
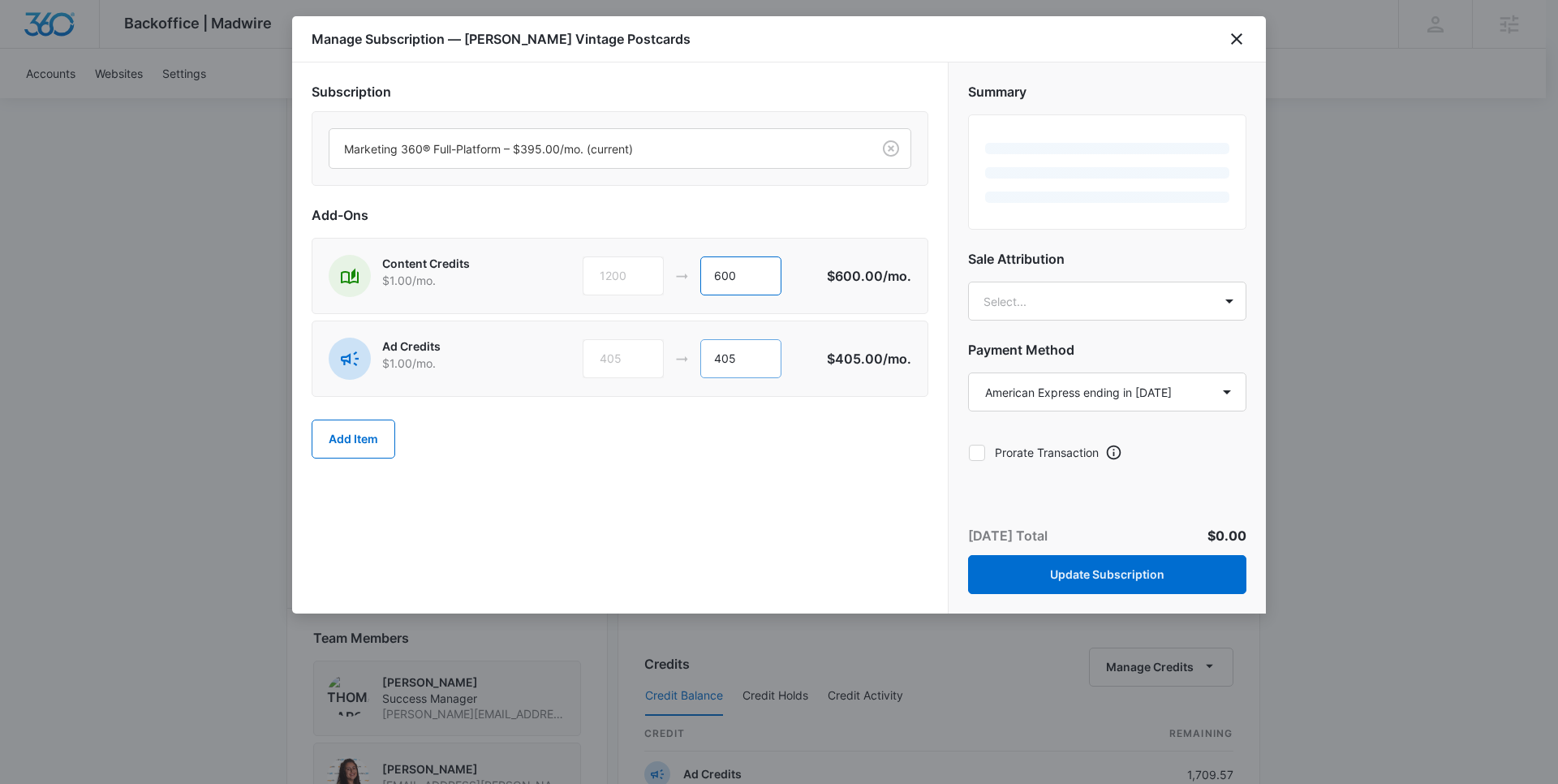
type input "600"
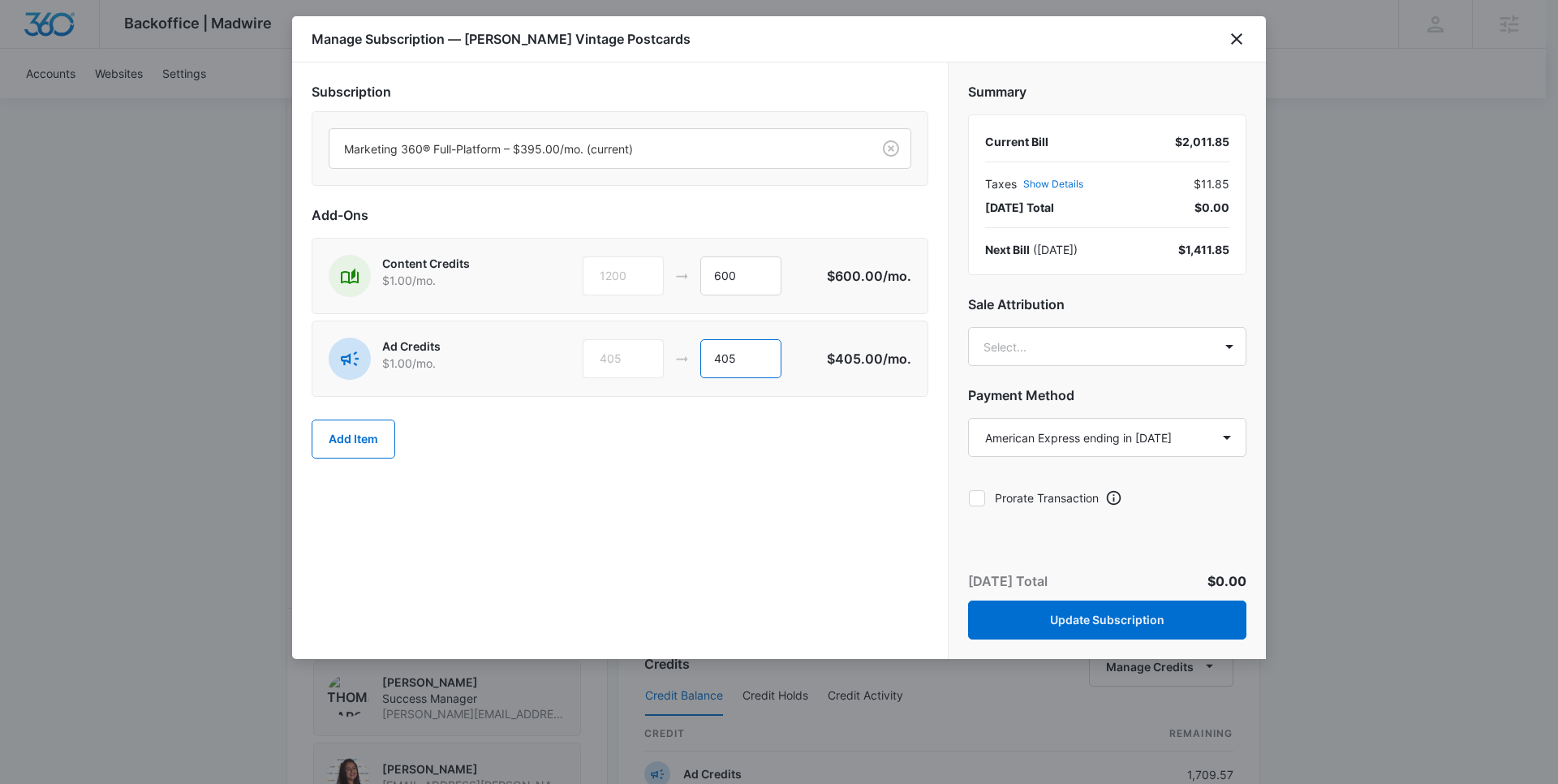
click at [762, 360] on input "405" at bounding box center [741, 359] width 81 height 39
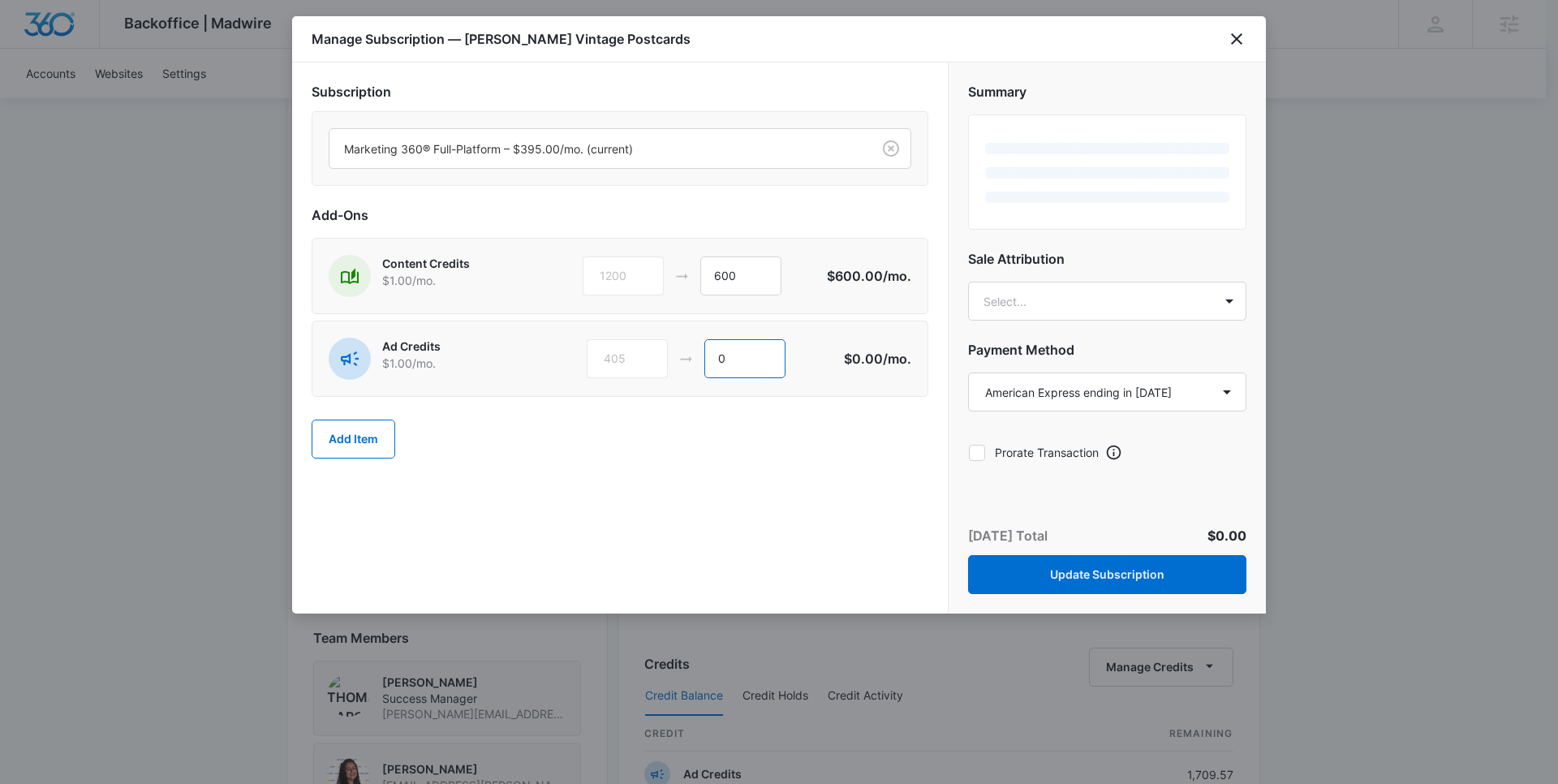
type input "0"
click at [878, 497] on div "Subscription Marketing 360® Full-Platform – $395.00/mo. (current) Add-Ons Conte…" at bounding box center [620, 338] width 656 height 551
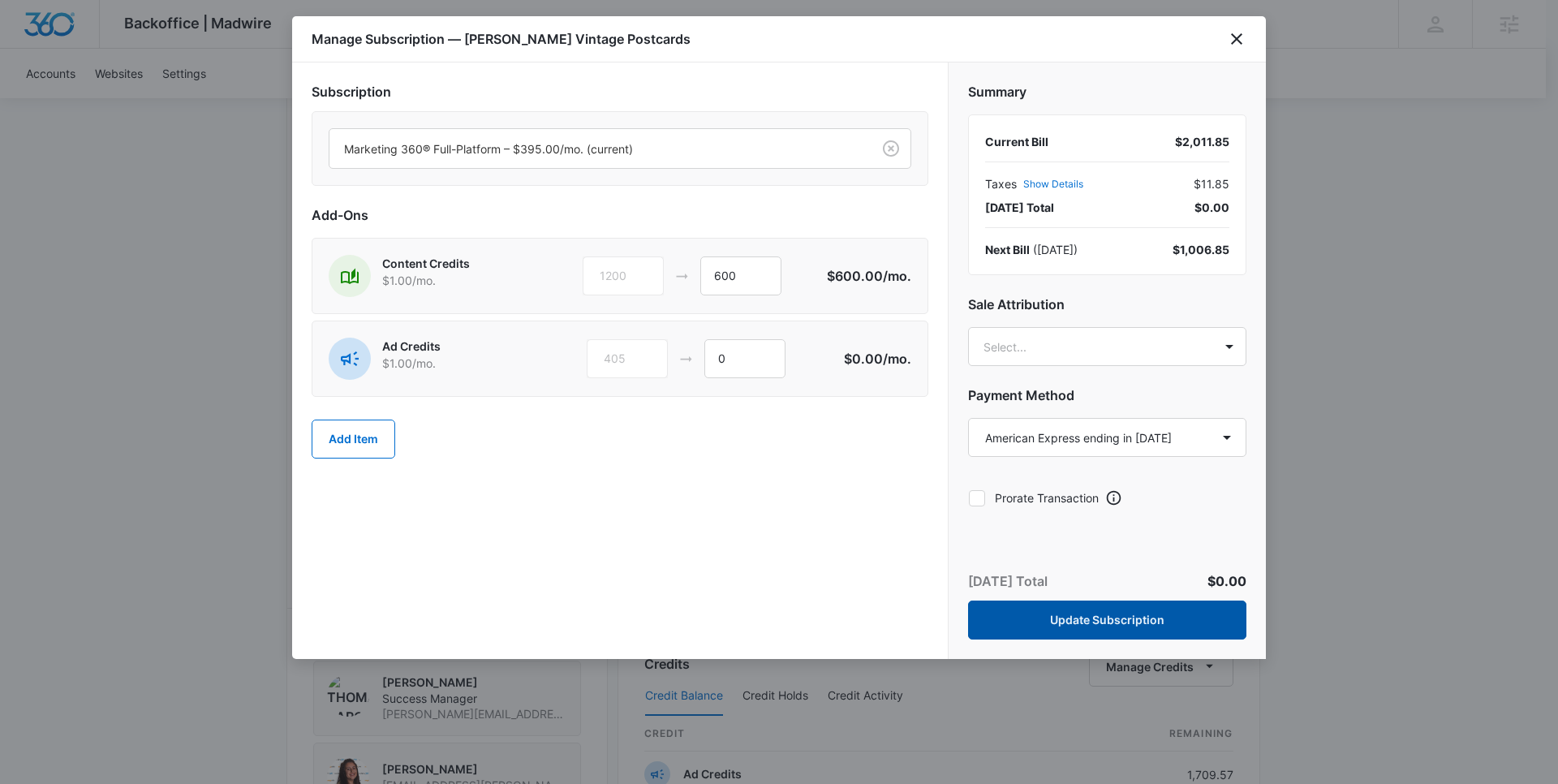
click at [991, 614] on button "Update Subscription" at bounding box center [1107, 620] width 279 height 39
